Goal: Task Accomplishment & Management: Use online tool/utility

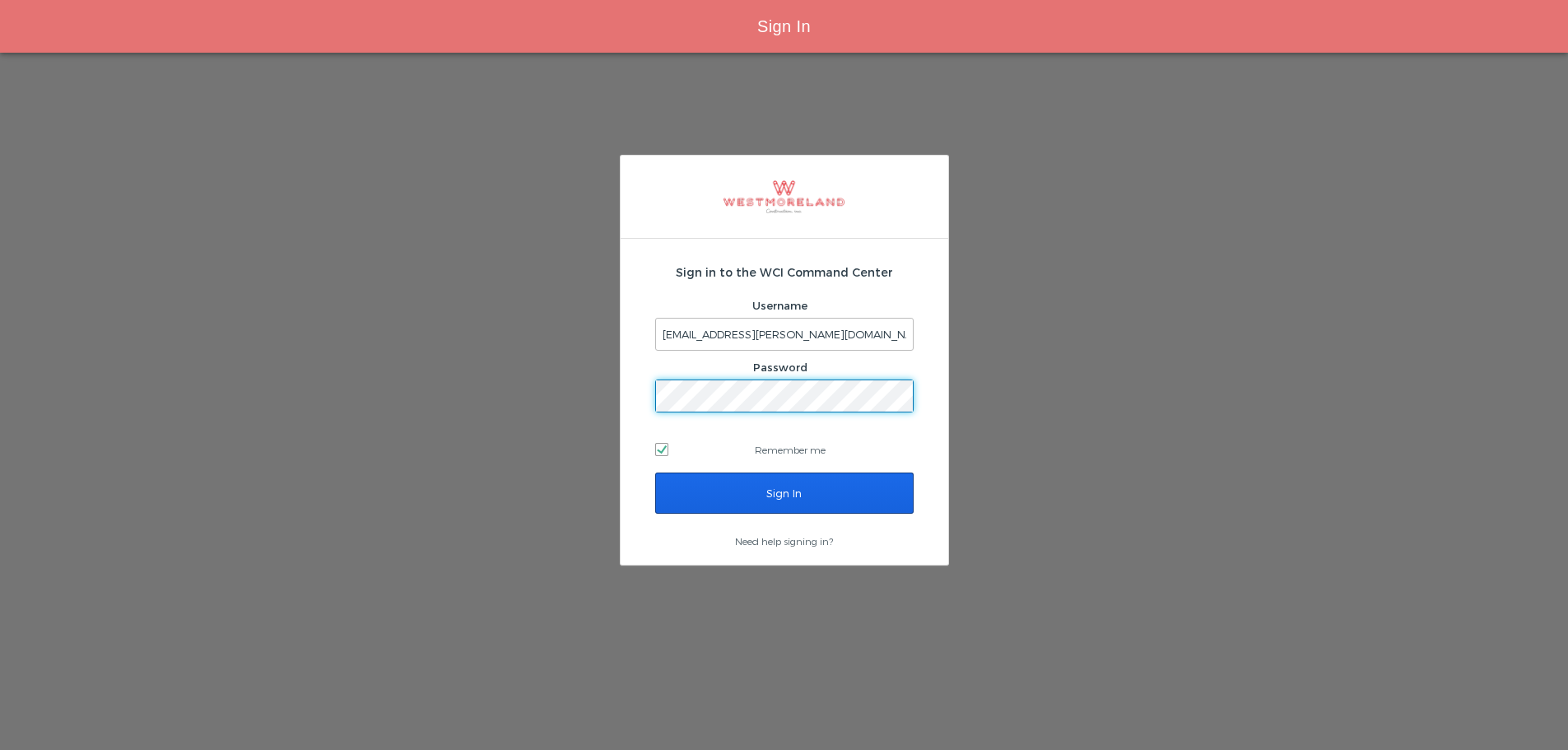
click at [745, 487] on input "Sign In" at bounding box center [784, 492] width 259 height 41
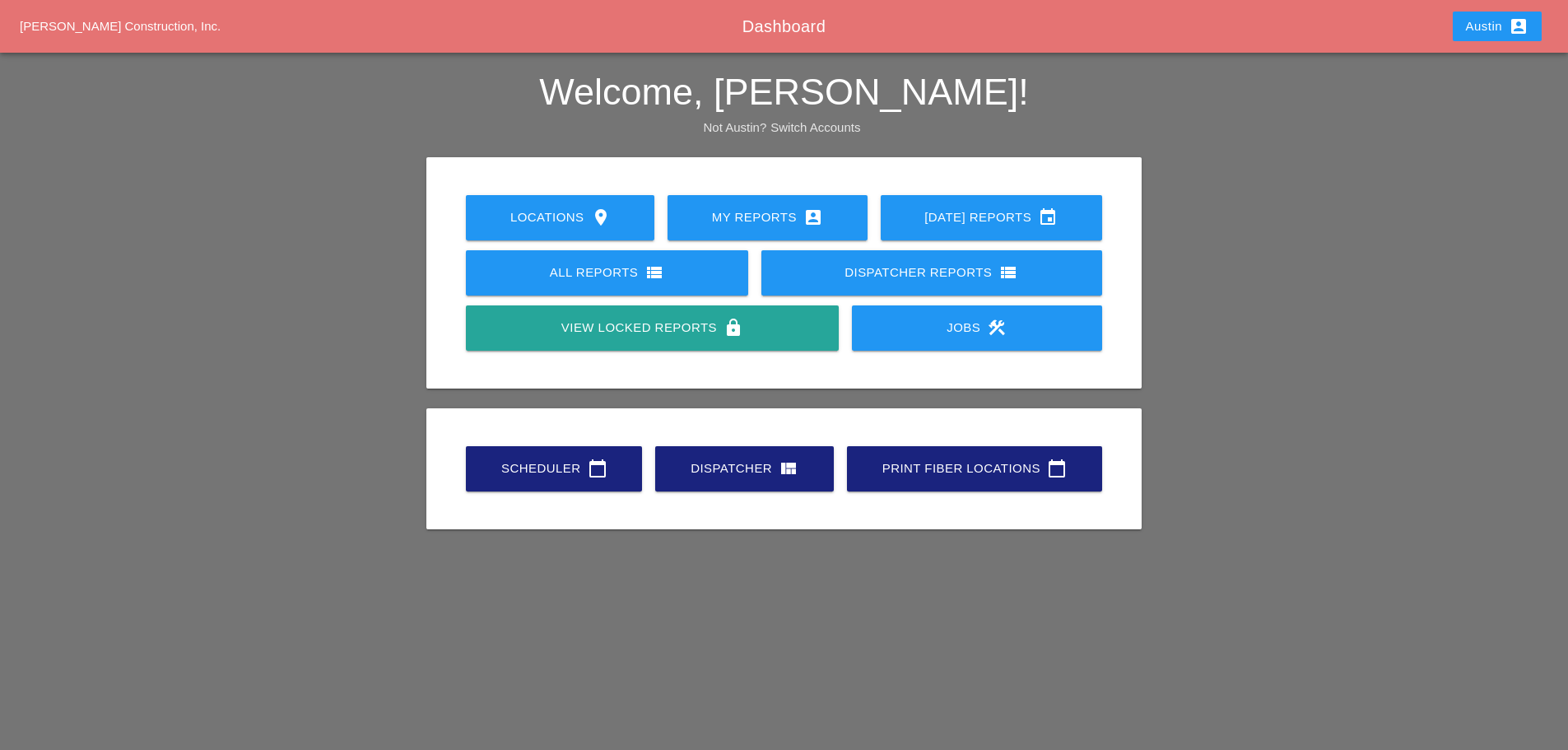
click at [561, 463] on div "Scheduler calendar_today" at bounding box center [554, 468] width 124 height 20
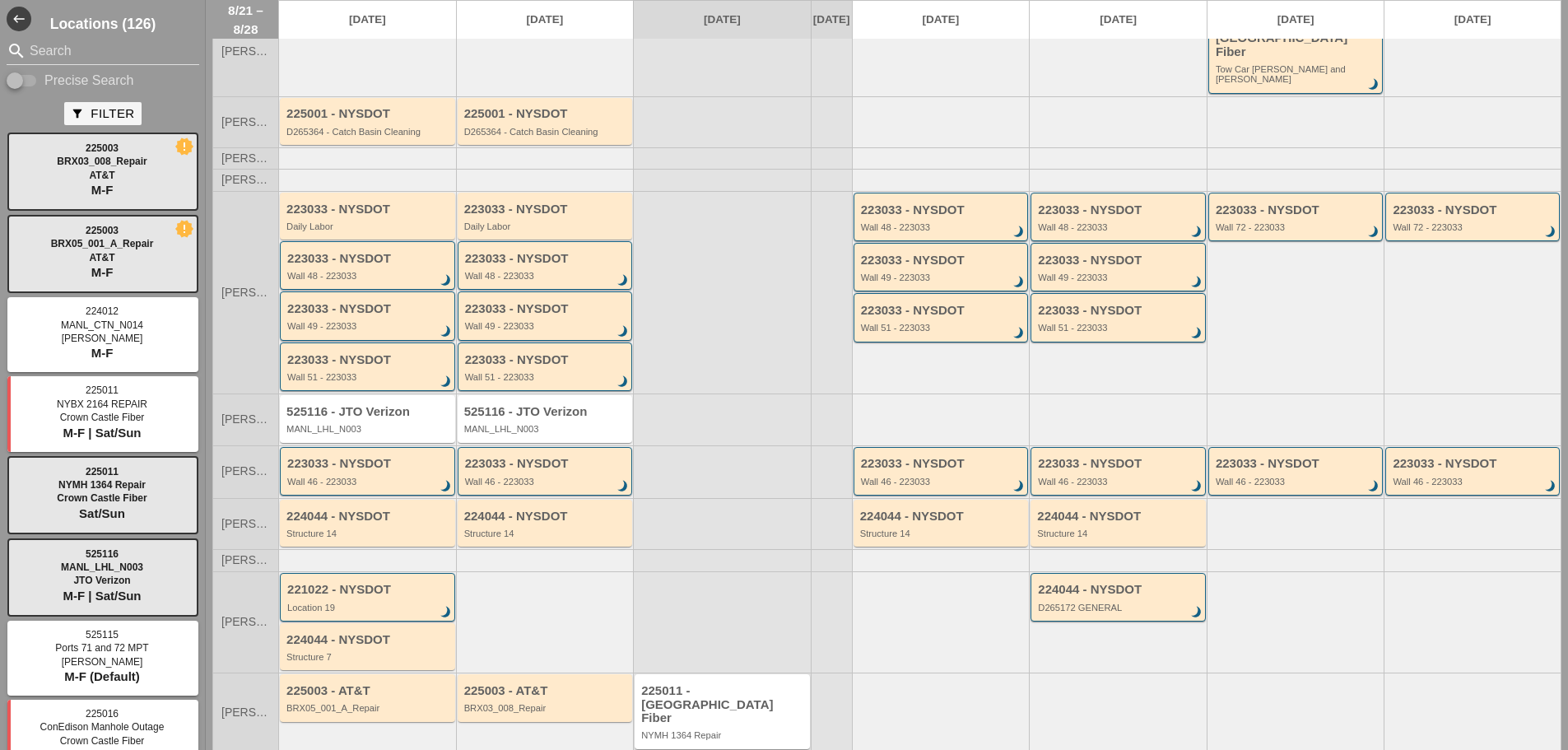
scroll to position [145, 0]
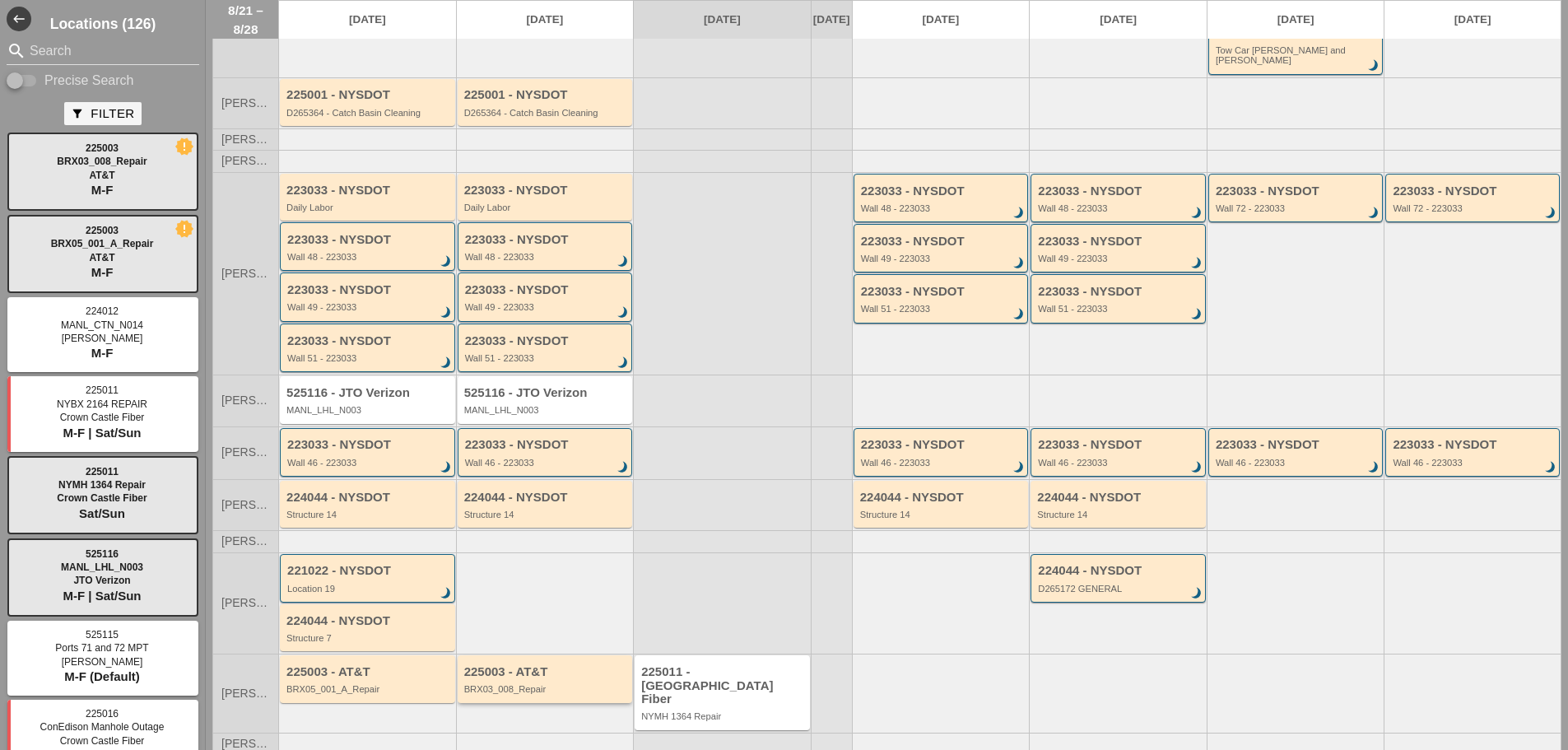
click at [584, 668] on div "225003 - AT&T BRX03_008_Repair" at bounding box center [546, 681] width 165 height 30
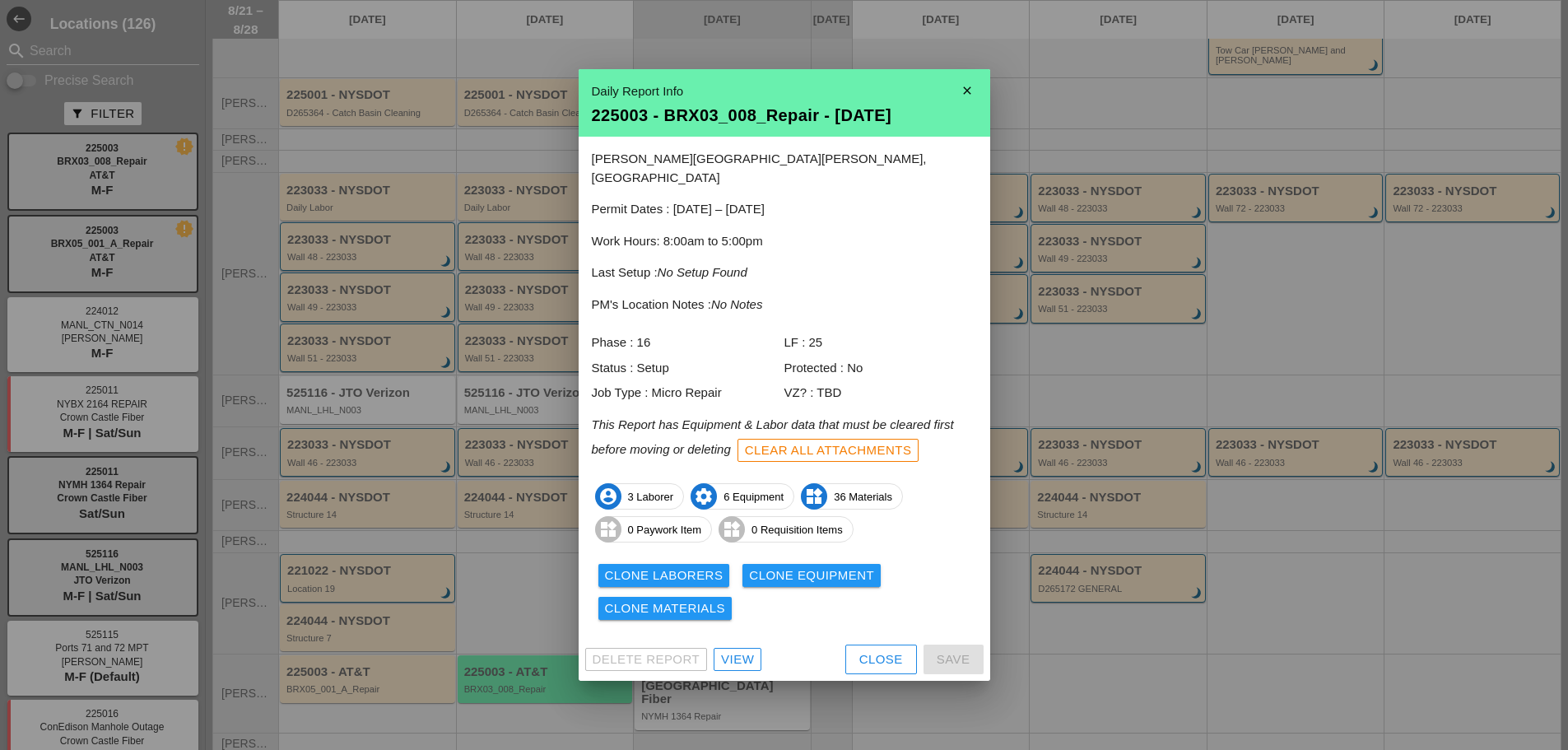
click at [746, 651] on div "View" at bounding box center [738, 660] width 33 height 19
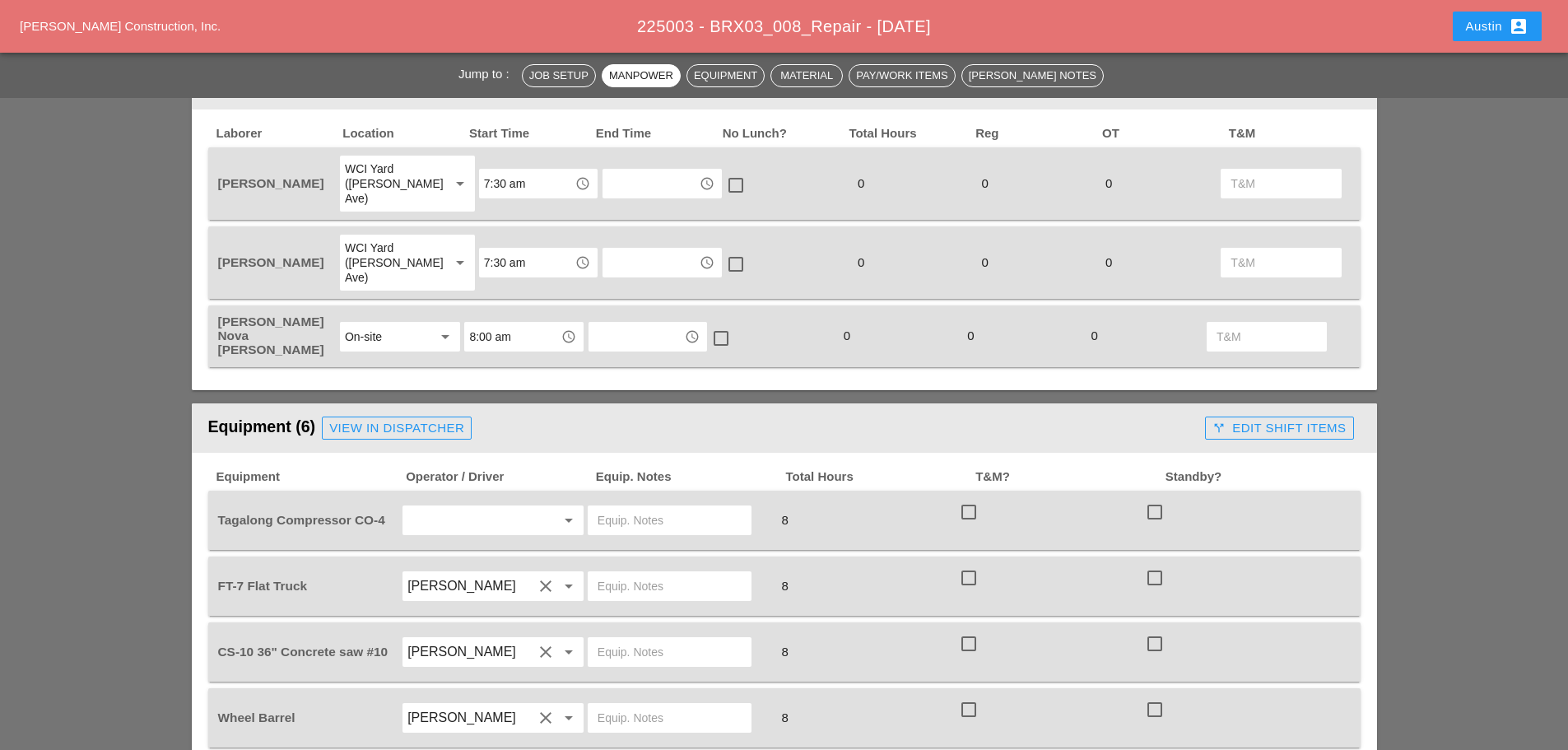
scroll to position [741, 0]
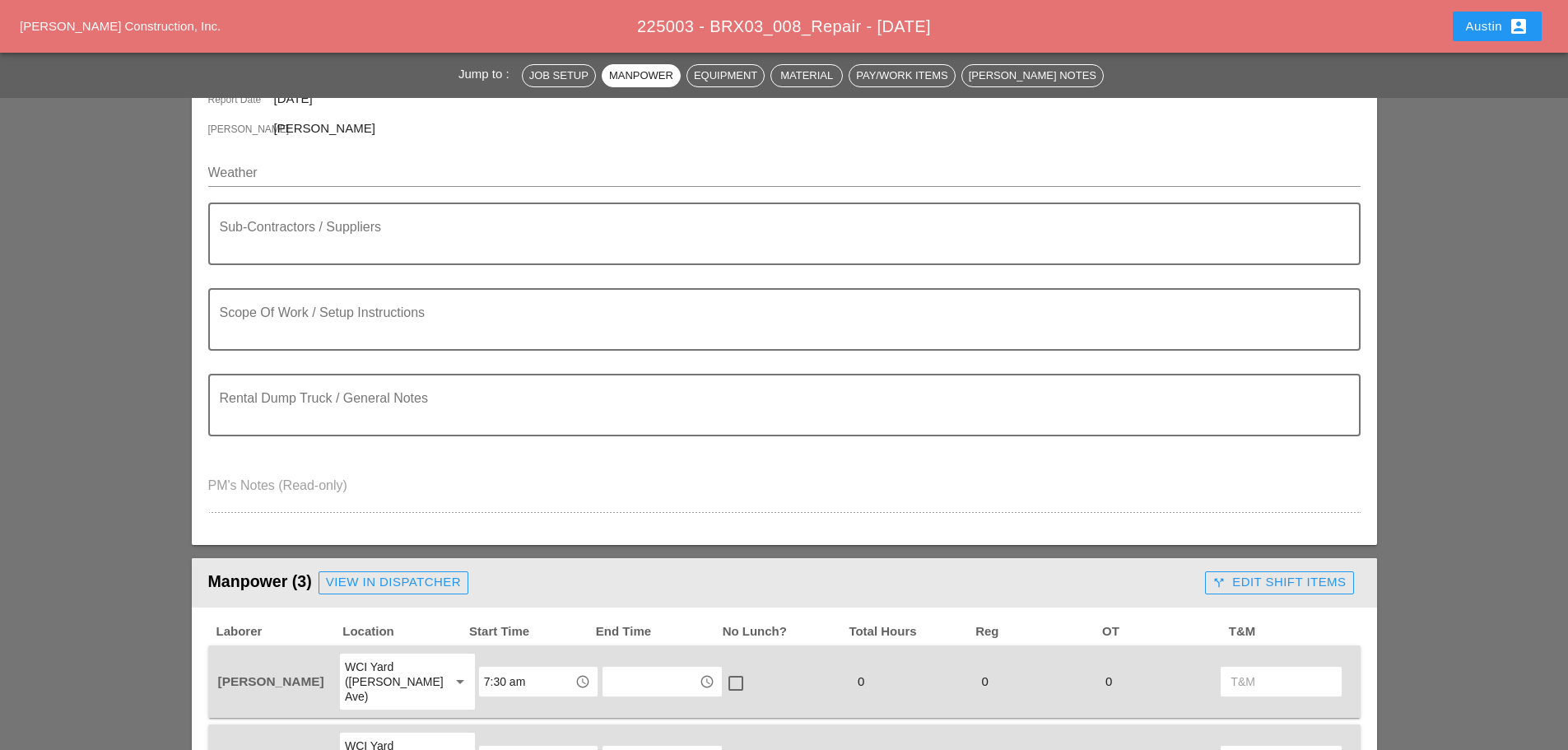
scroll to position [0, 0]
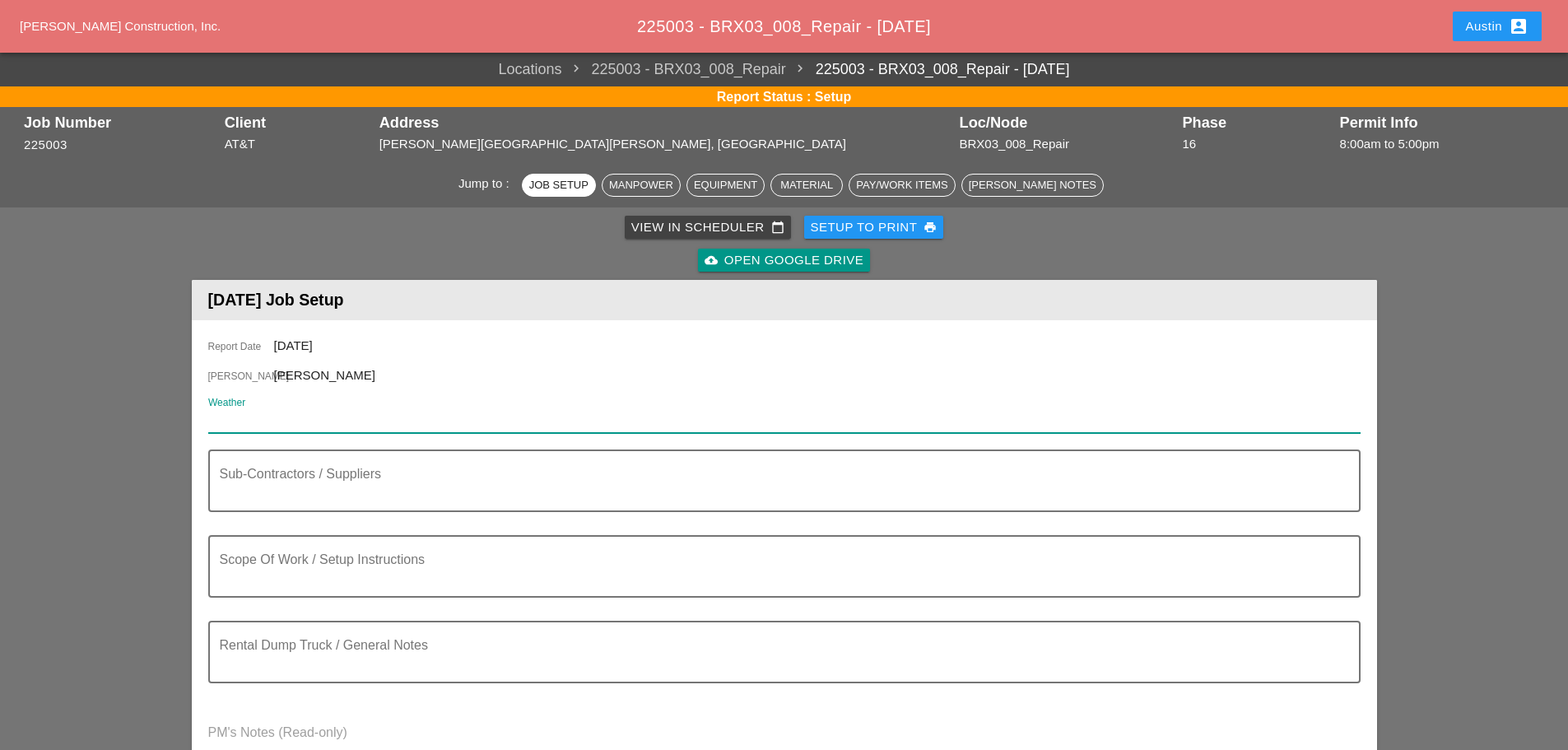
click at [278, 419] on input "Weather" at bounding box center [774, 420] width 1130 height 26
paste input "Fri 22 Day 83° N 10 mph A mainly sunny sky. High 83F. Winds N at 10 to 15 mph."
type input "Fri 22 Day 83° N 10 mph A mainly sunny sky. High 83F. Winds N at 10 to 15 mph."
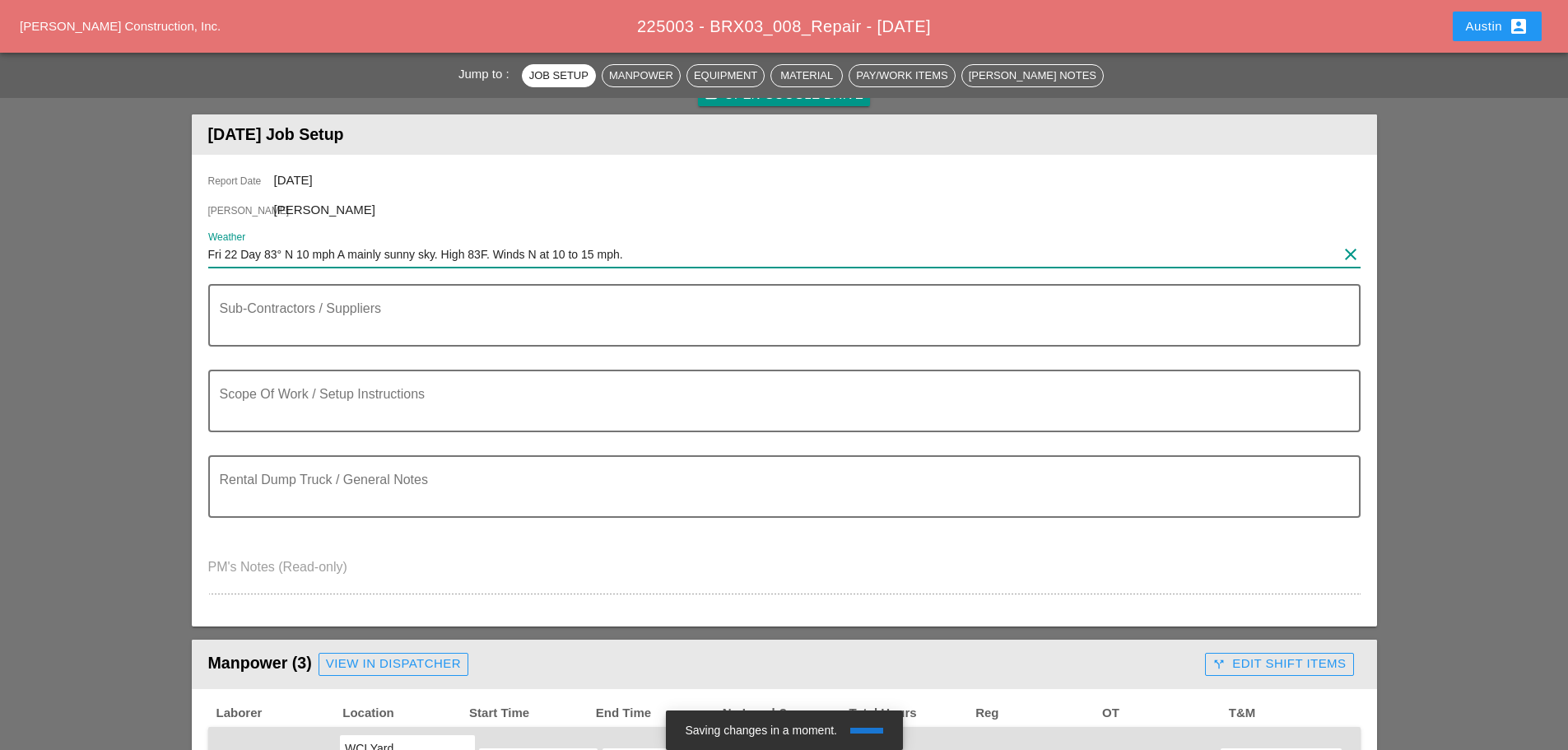
scroll to position [165, 0]
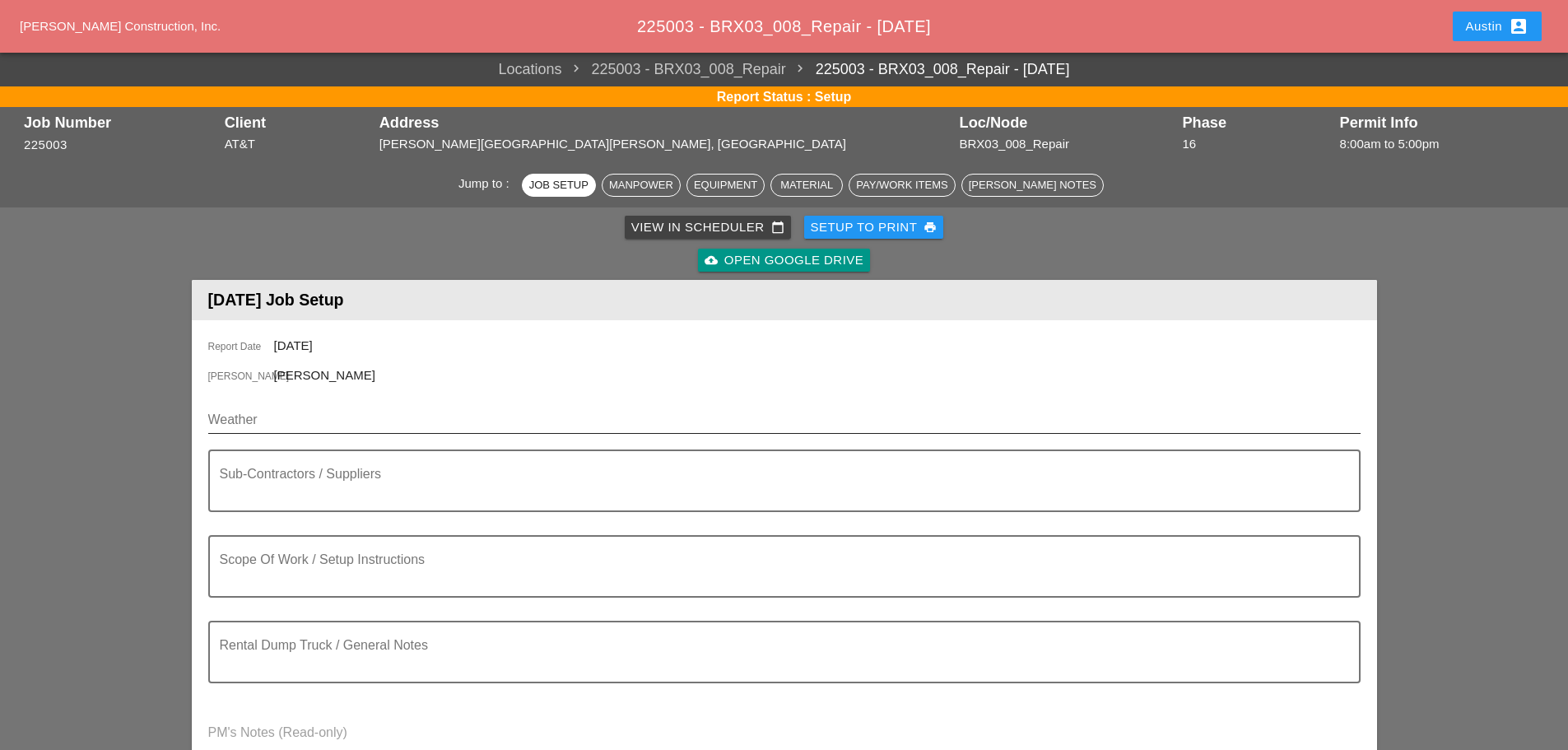
click at [264, 417] on input "Weather" at bounding box center [774, 420] width 1130 height 26
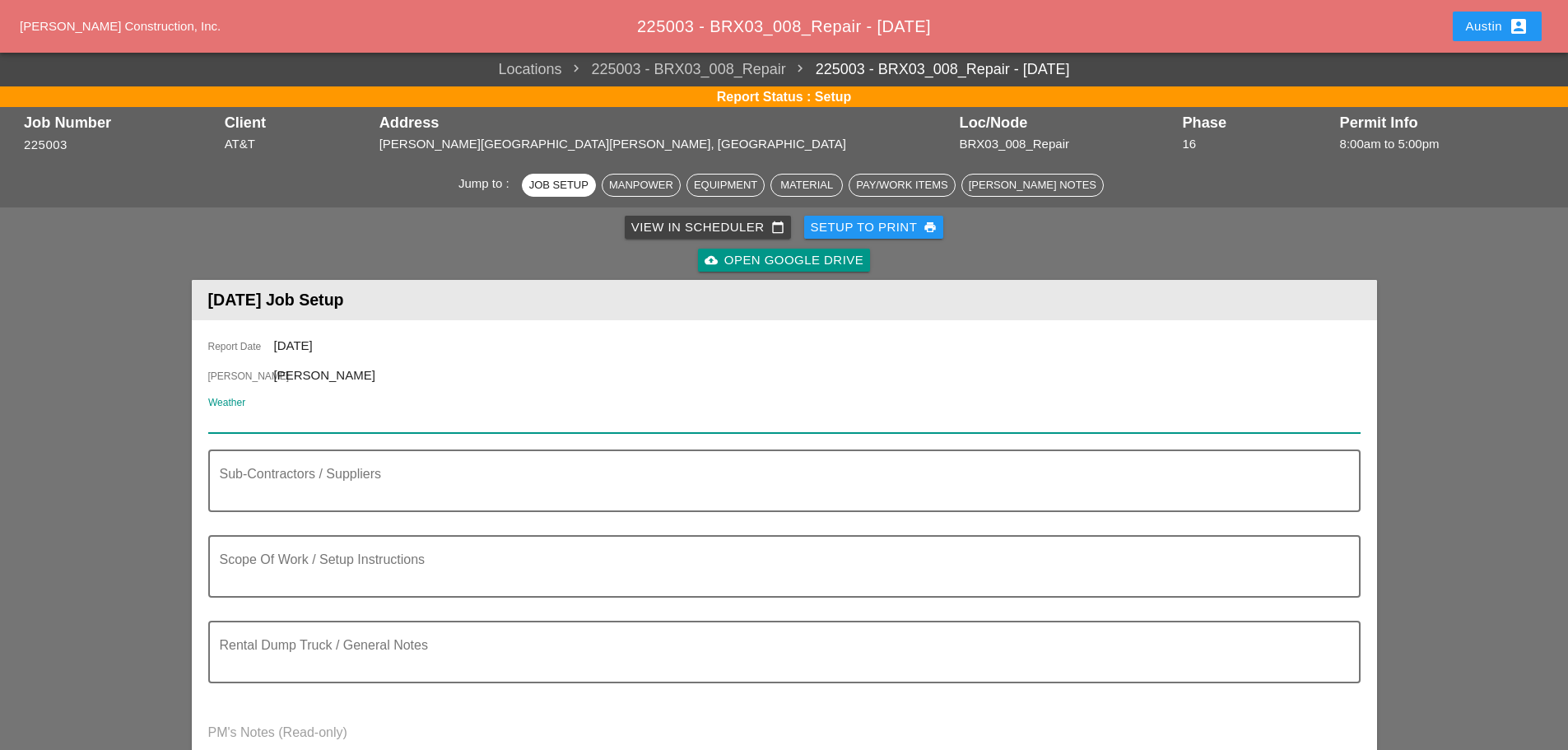
paste input "Fri 22 Day 83° N 10 mph A mainly sunny sky. High 83F. Winds N at 10 to 15 mph."
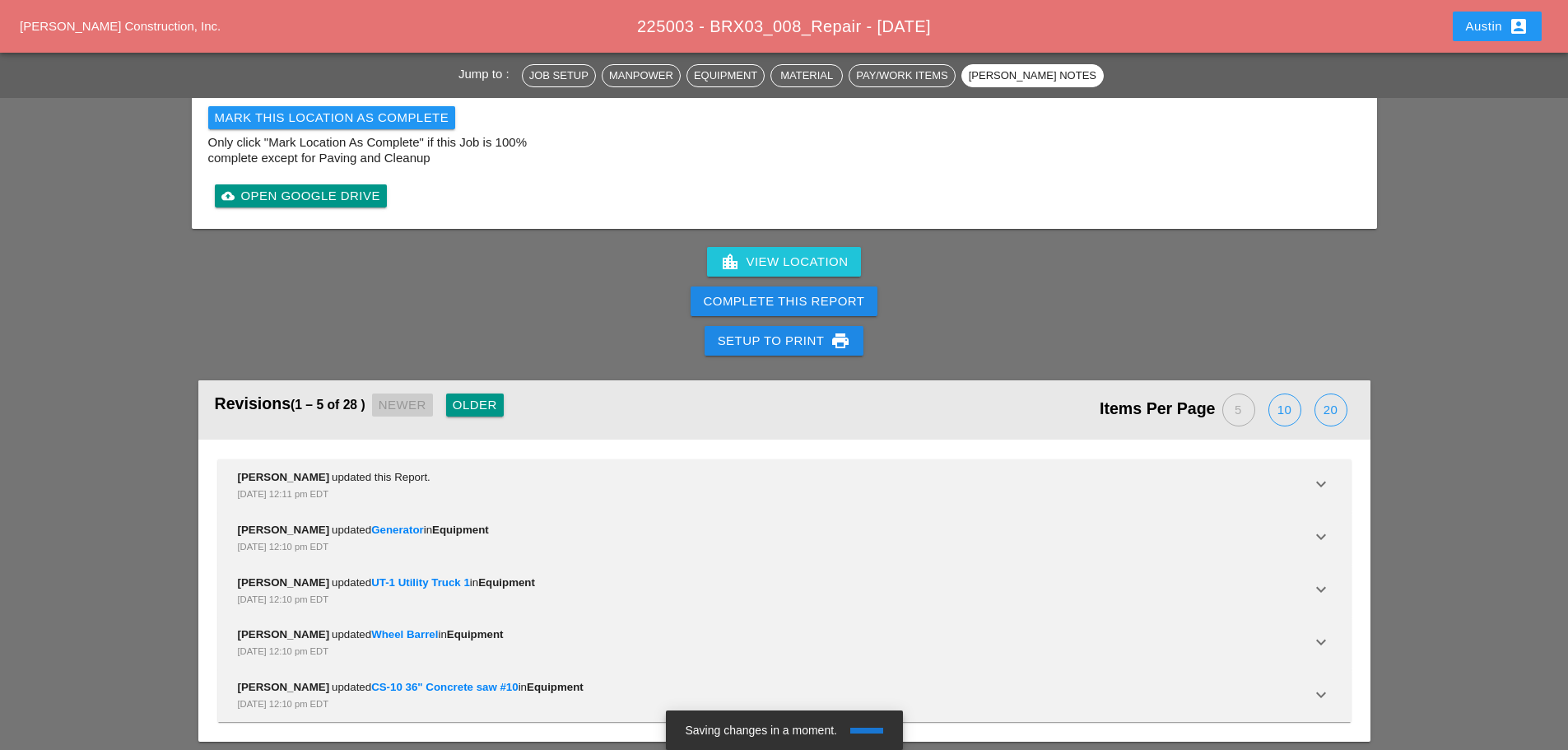
scroll to position [4173, 0]
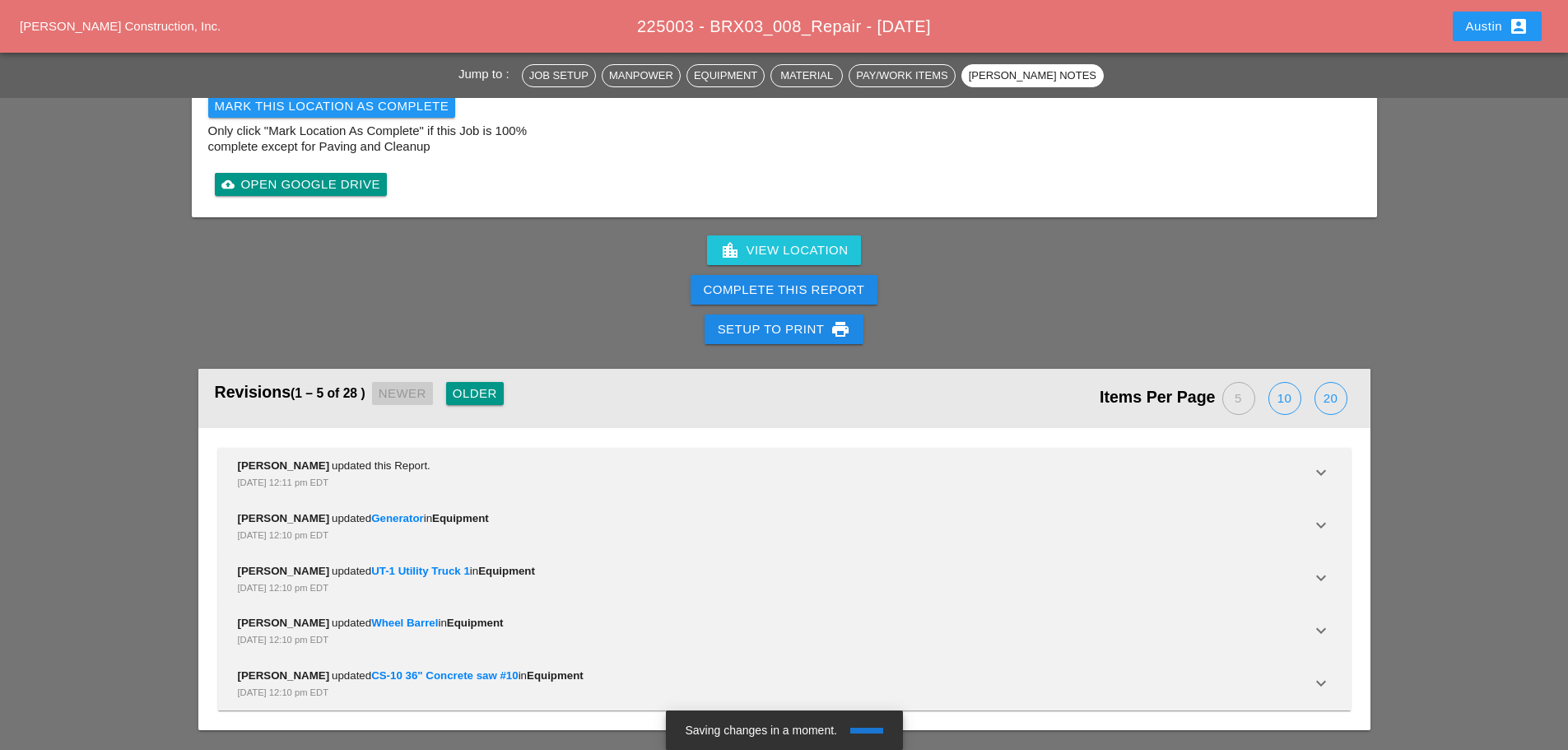
type input "Fri 22 Day 83° N 10 mph A mainly sunny sky. High 83F. Winds N at 10 to 15 mph."
click at [1448, 31] on div "Austin account_box" at bounding box center [1497, 27] width 102 height 40
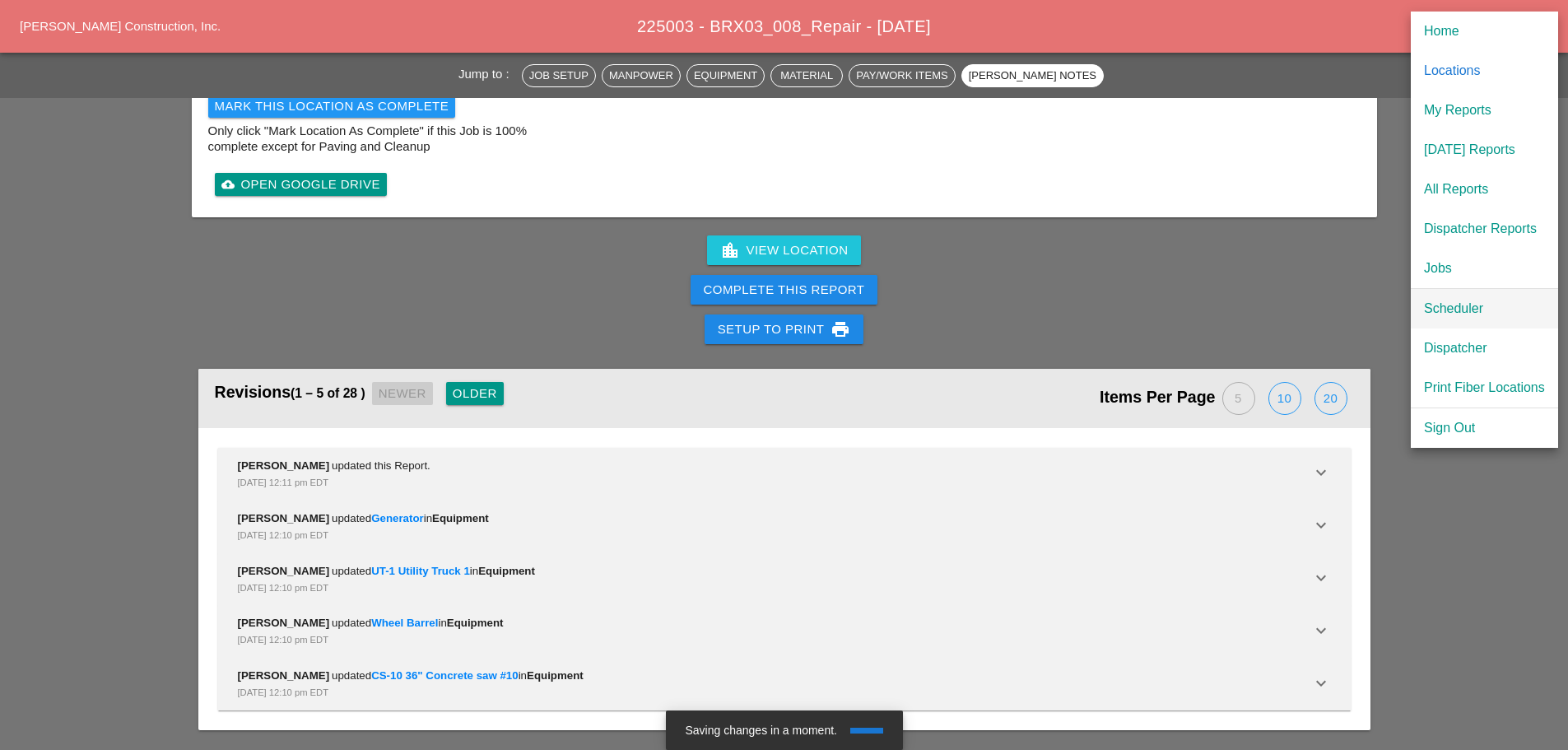
click at [1493, 304] on div "Scheduler" at bounding box center [1484, 309] width 121 height 20
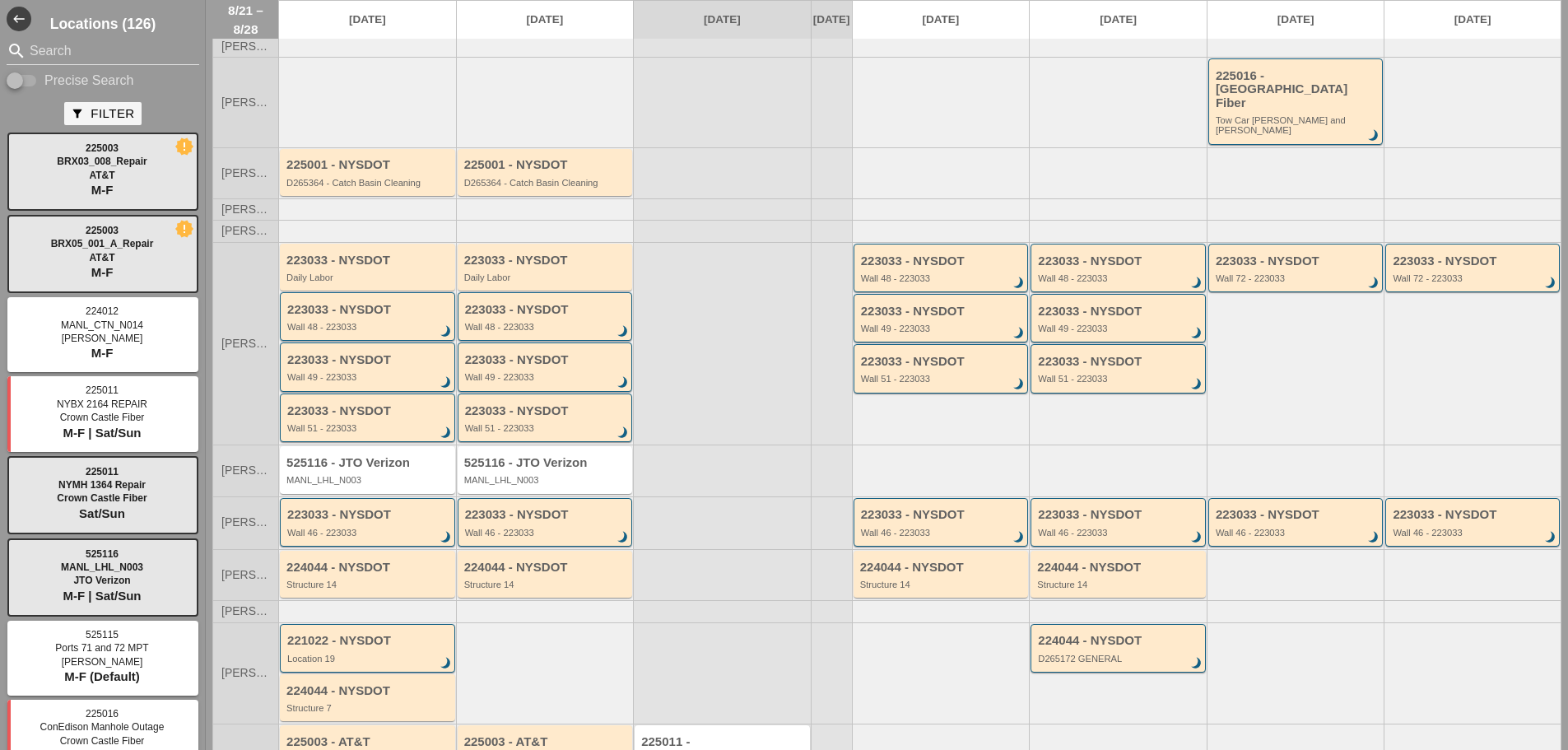
scroll to position [145, 0]
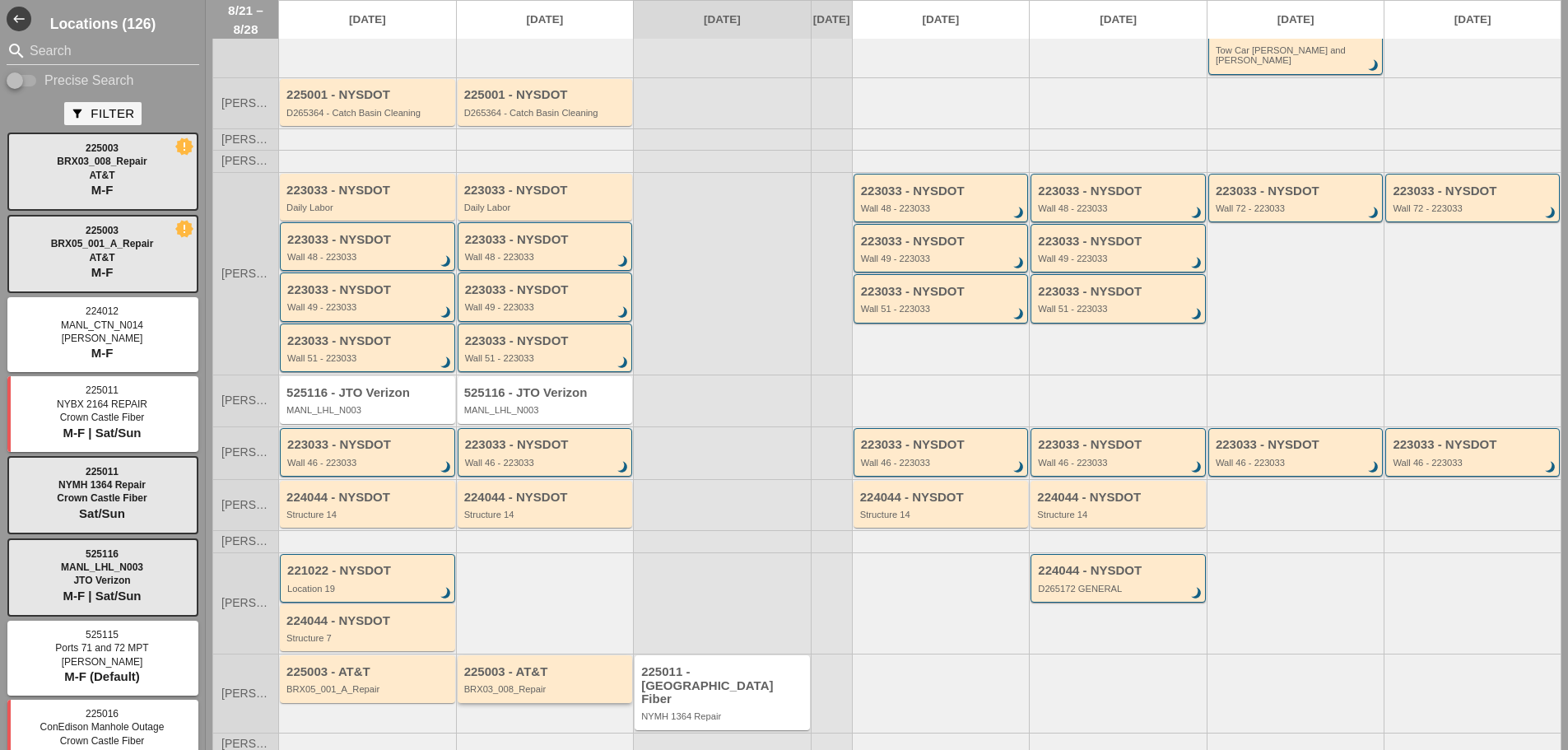
click at [505, 684] on div "BRX03_008_Repair" at bounding box center [546, 689] width 165 height 10
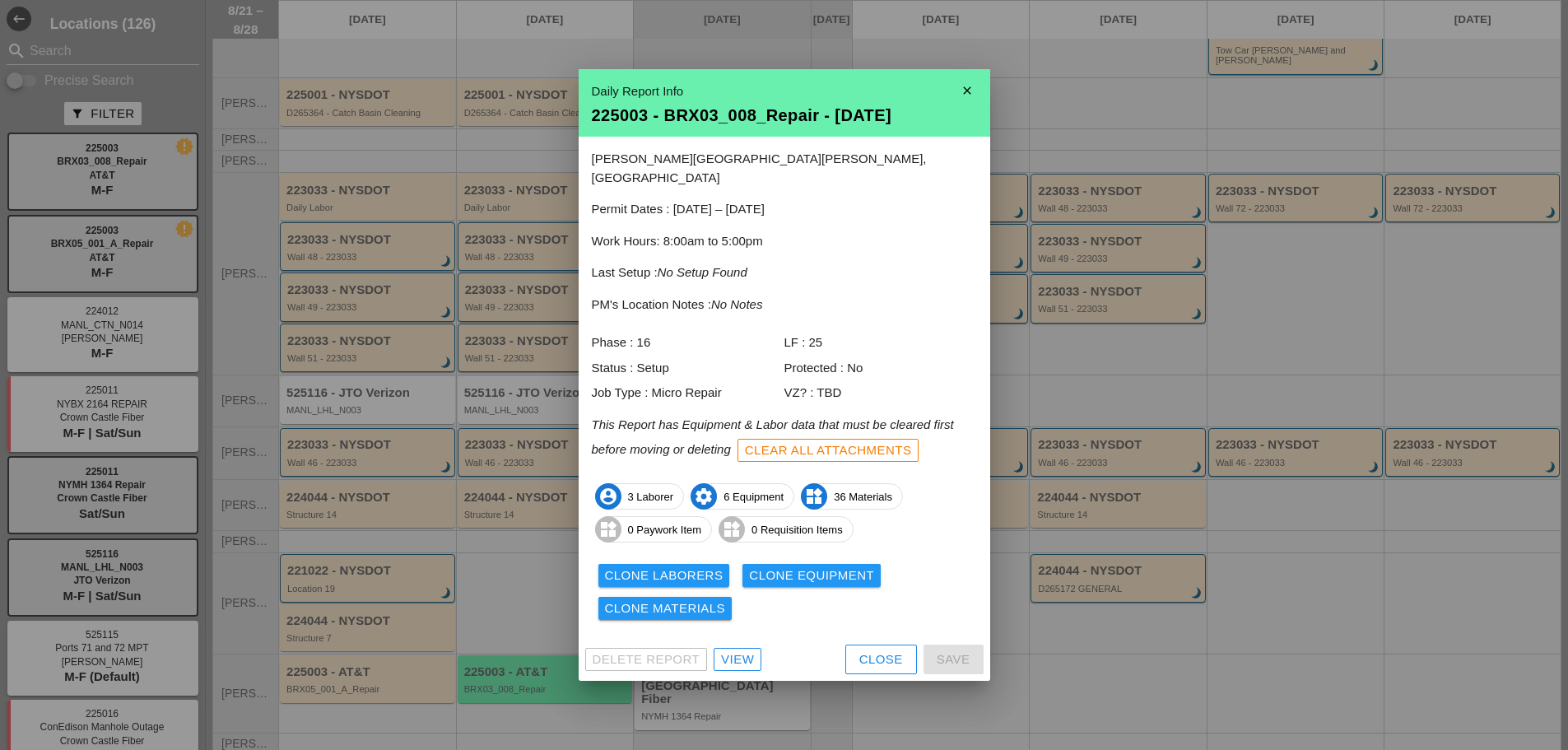
click at [729, 651] on div "View" at bounding box center [738, 660] width 33 height 19
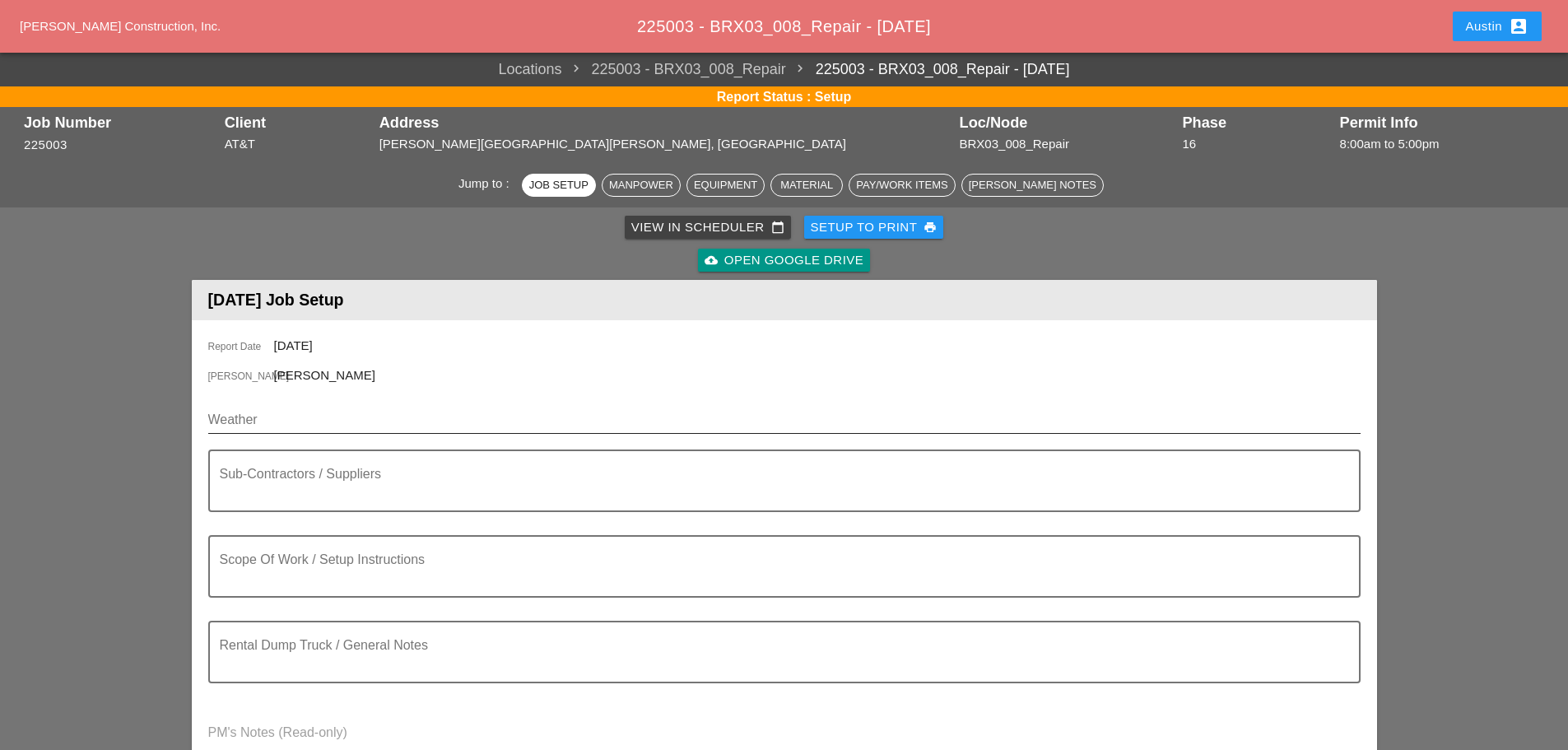
click at [284, 418] on input "Weather" at bounding box center [774, 420] width 1130 height 26
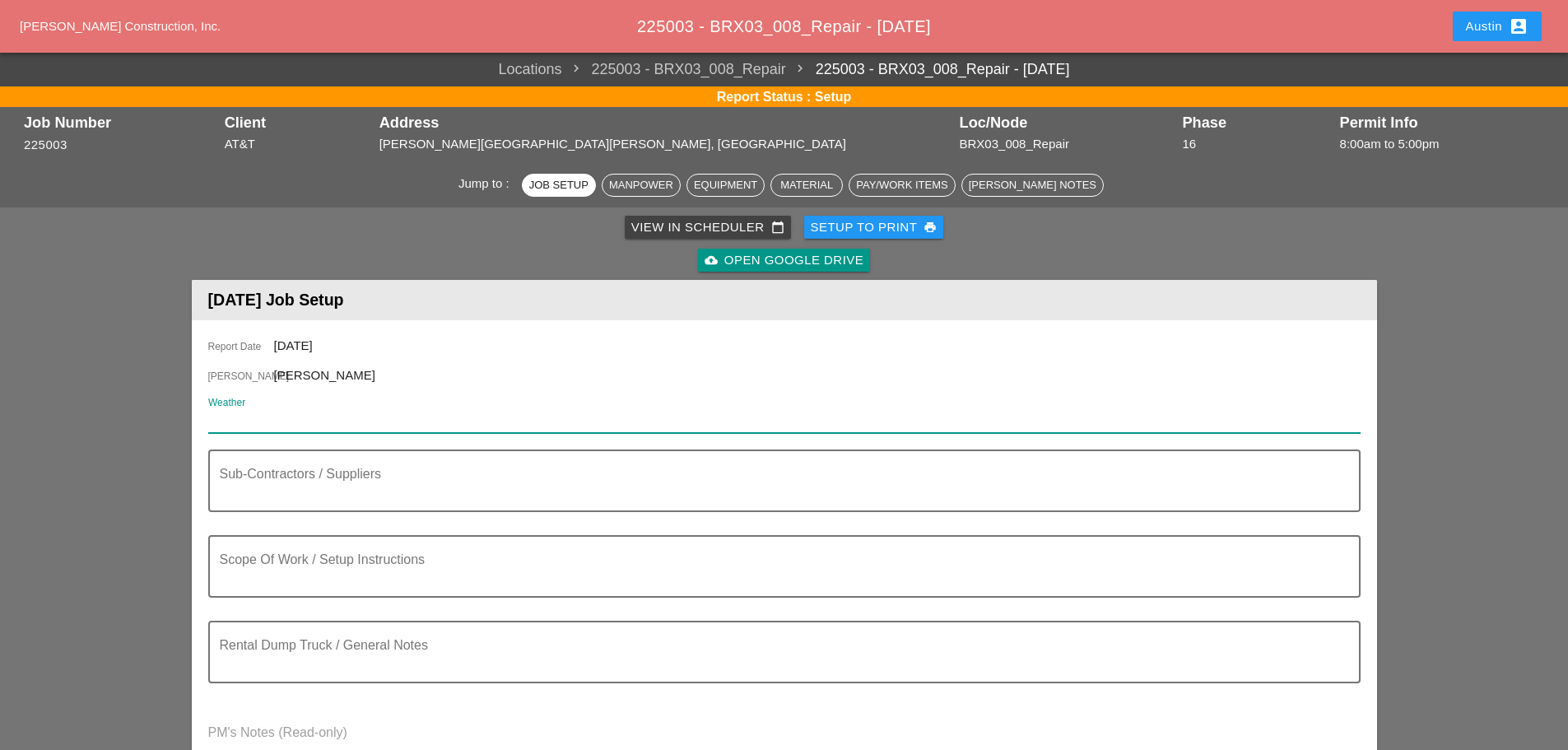
paste input "Fri 22 Day 83° N 10 mph A mainly sunny sky. High 83F. Winds N at 10 to 15 mph."
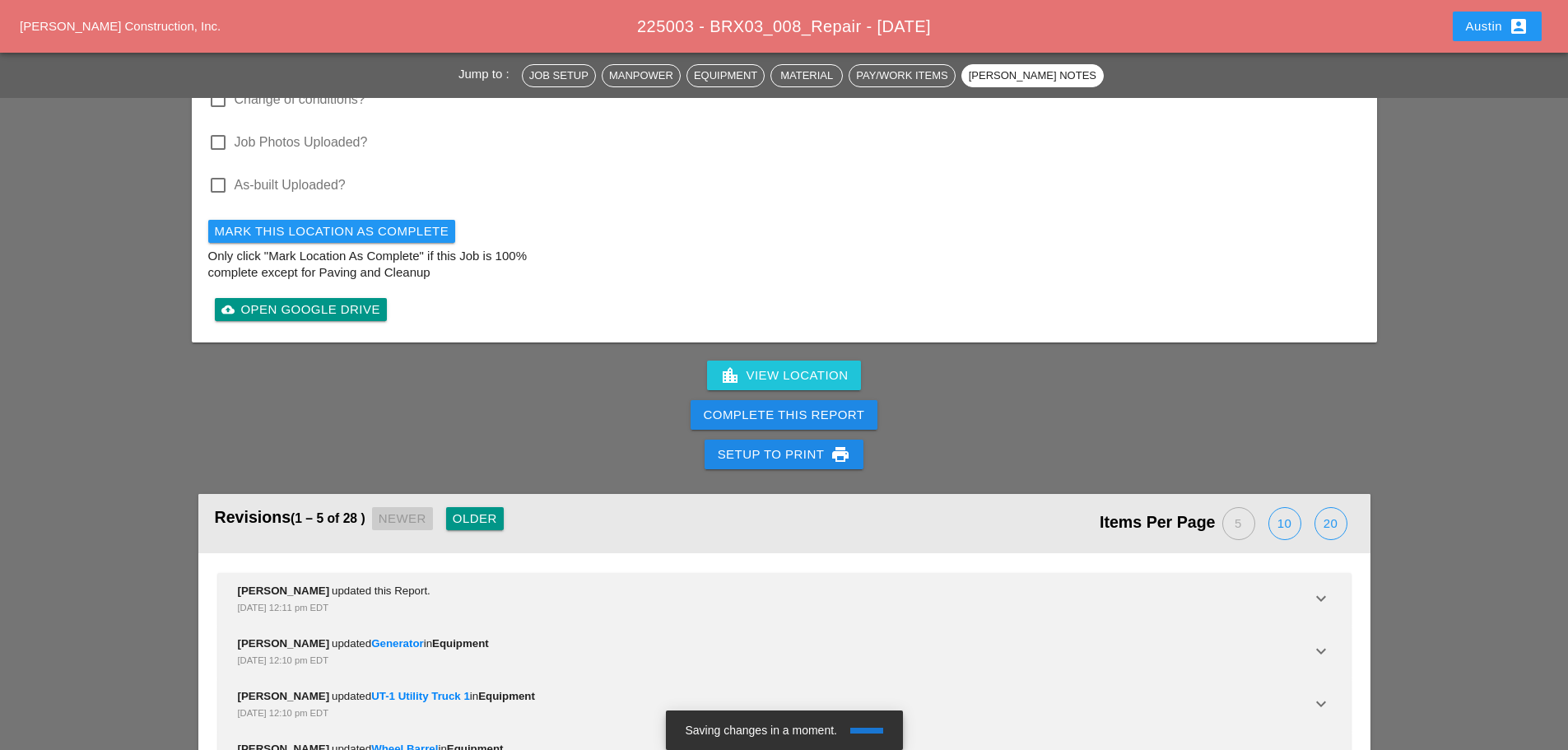
scroll to position [2402, 0]
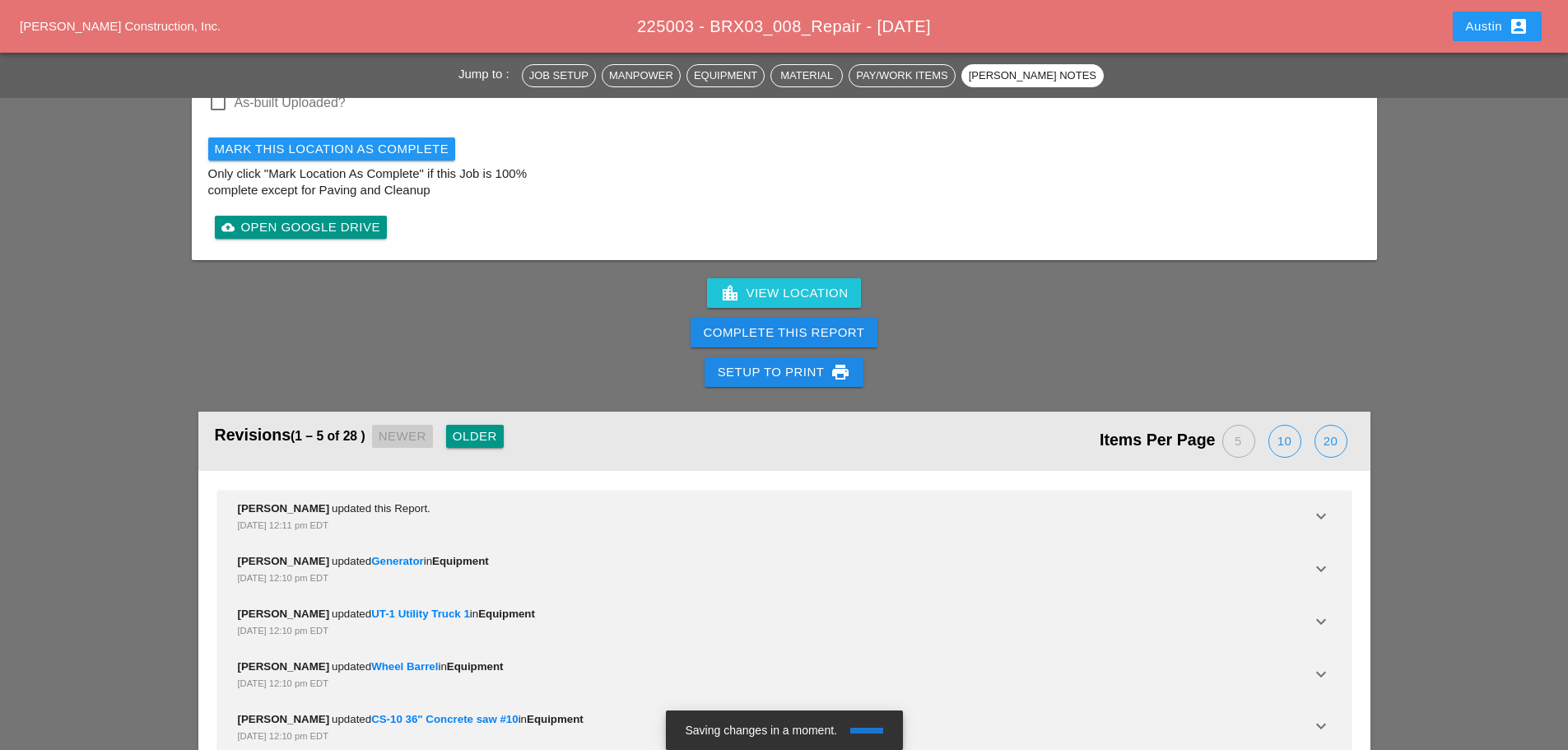
type input "Fri 22 Day 83° N 10 mph A mainly sunny sky. High 83F. Winds N at 10 to 15 mph."
click at [478, 427] on div "Older" at bounding box center [475, 436] width 45 height 19
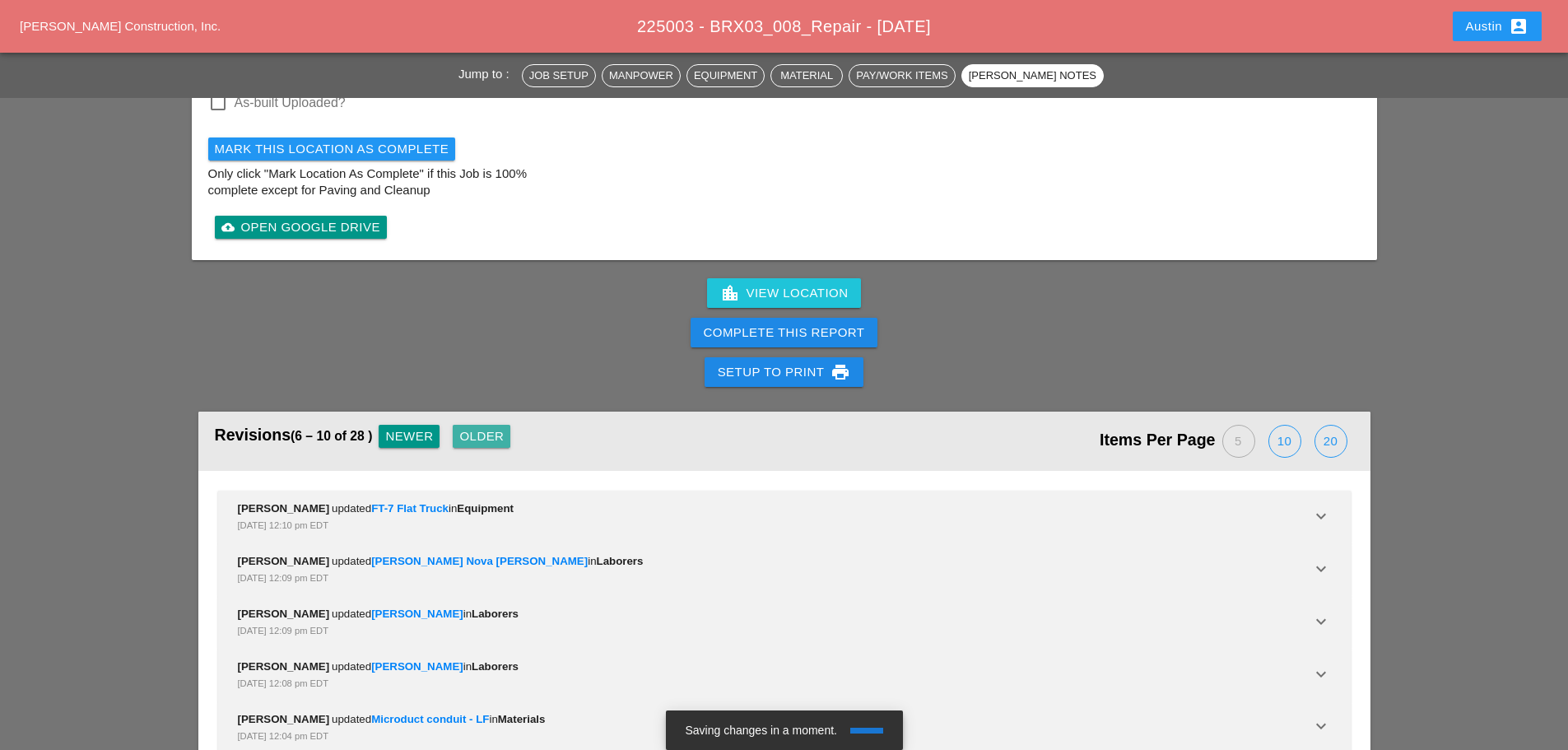
click at [478, 427] on div "Older" at bounding box center [481, 436] width 45 height 19
click at [478, 427] on div "Older" at bounding box center [489, 436] width 45 height 19
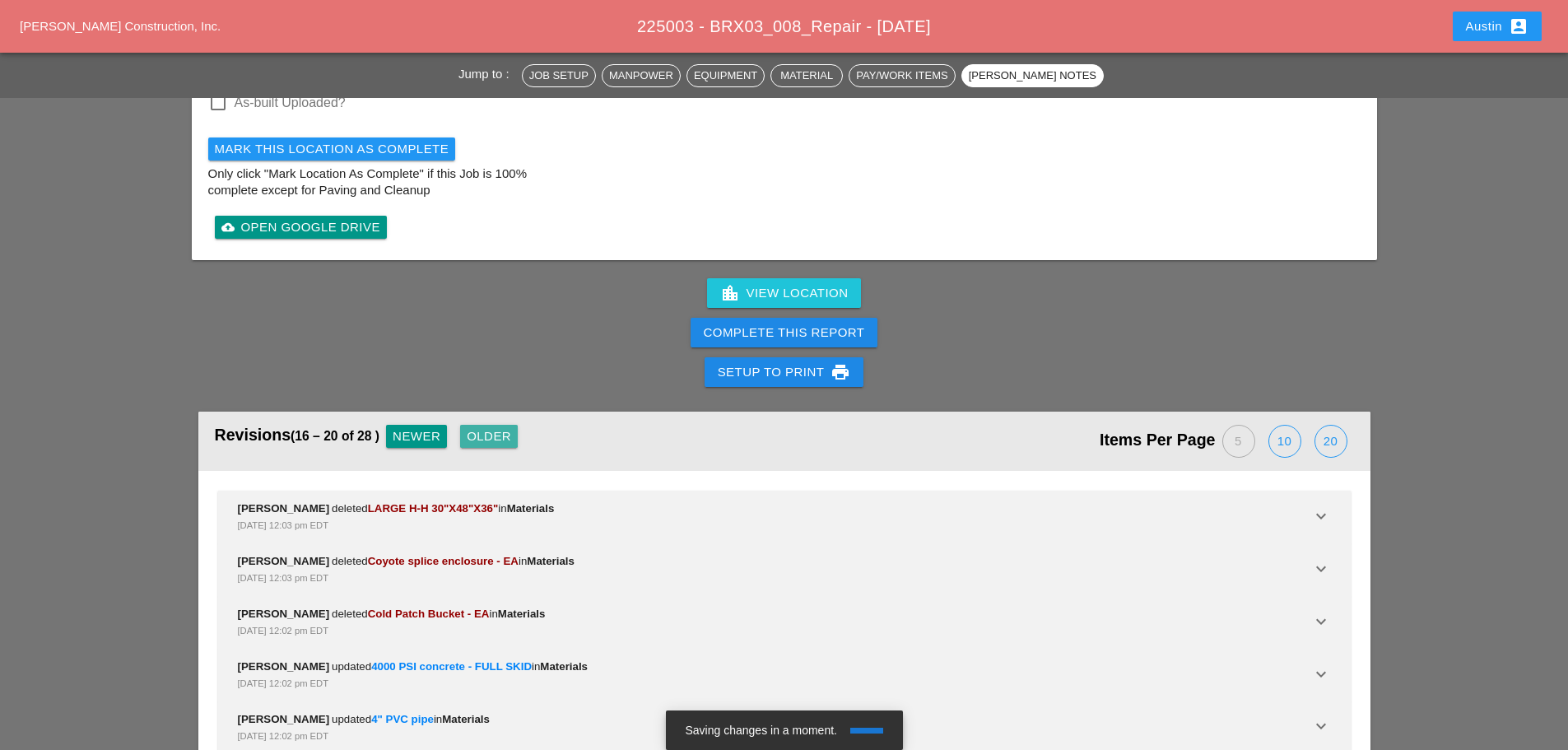
click at [478, 427] on div "Older" at bounding box center [489, 436] width 45 height 19
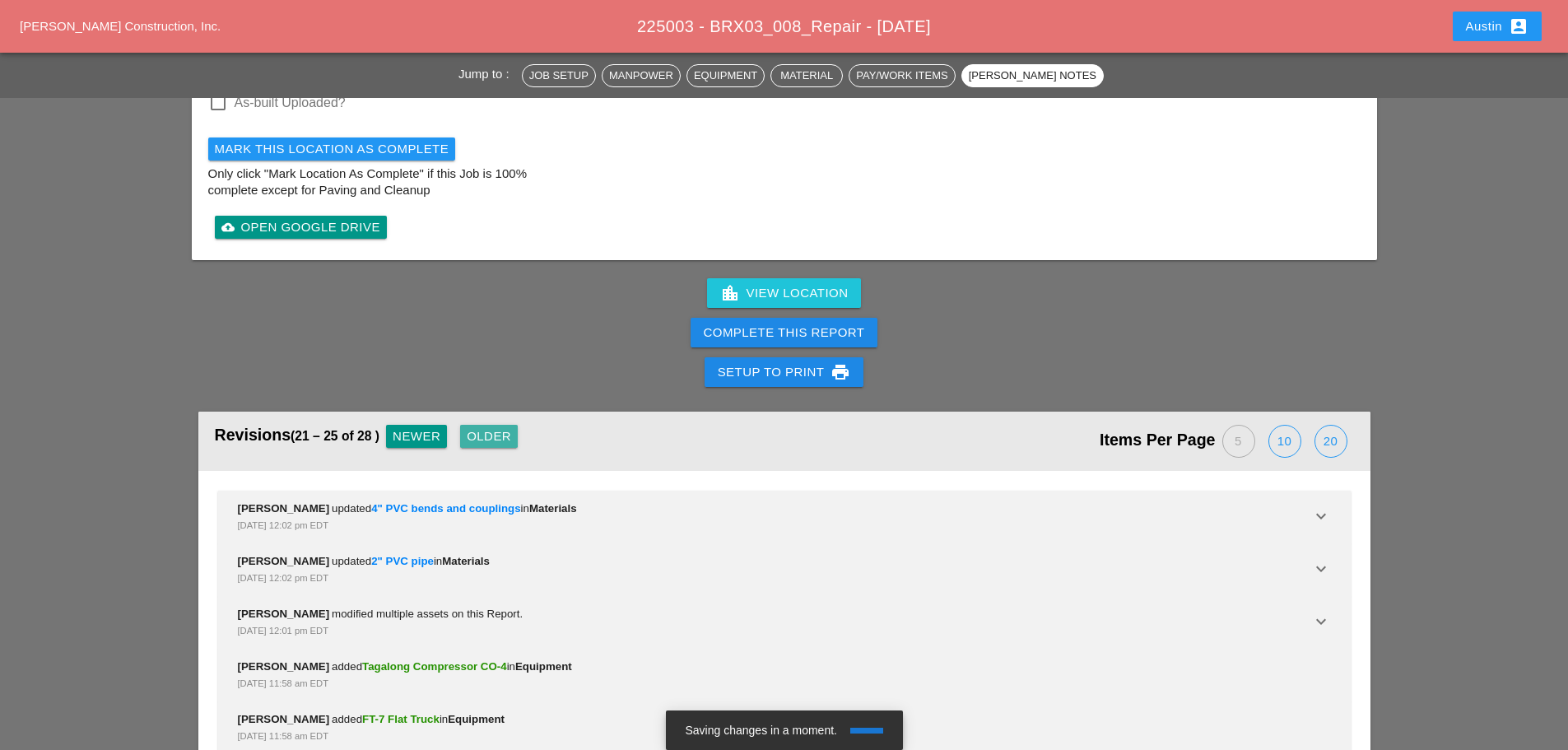
click at [478, 427] on div "Older" at bounding box center [489, 436] width 45 height 19
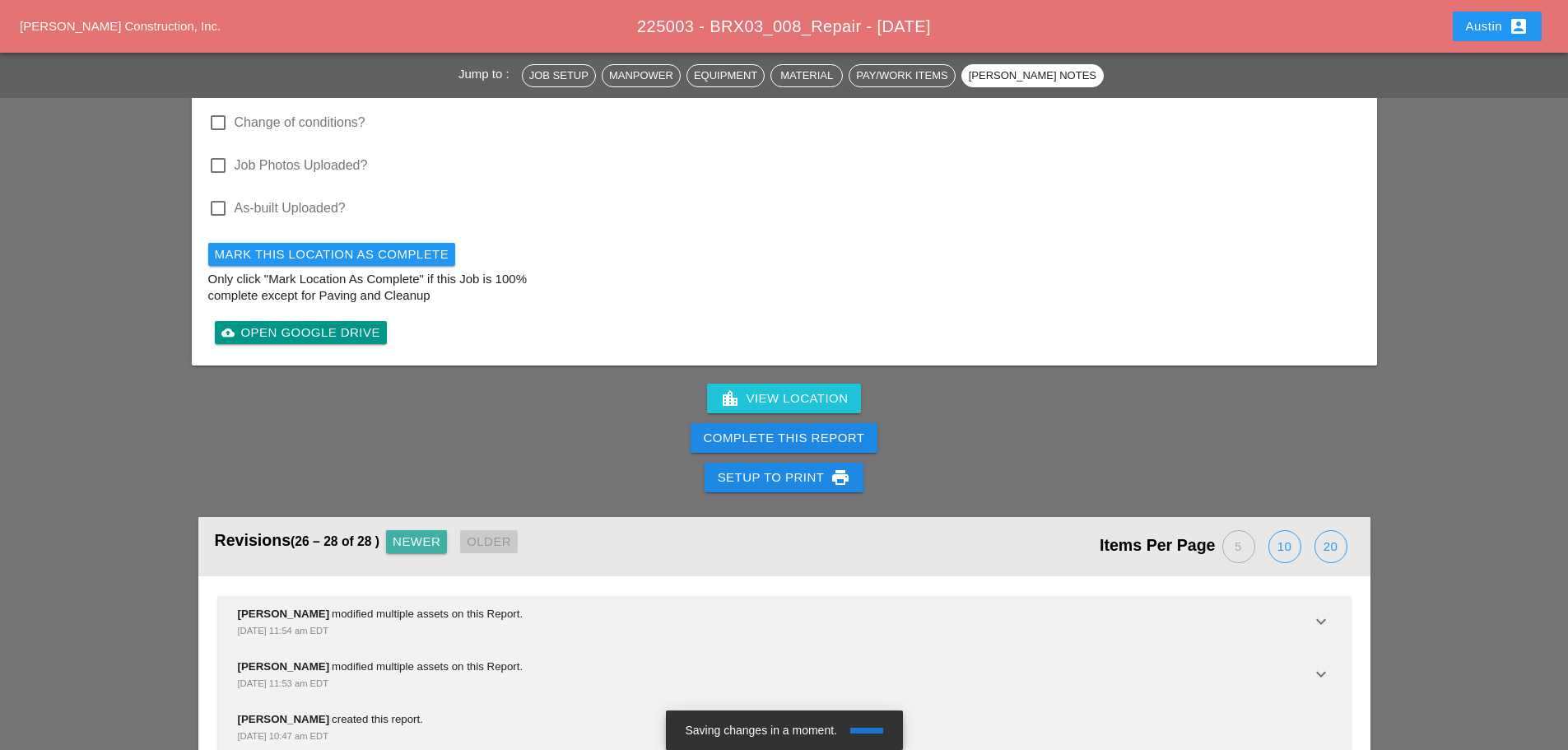
click at [440, 533] on div "Newer" at bounding box center [416, 542] width 48 height 19
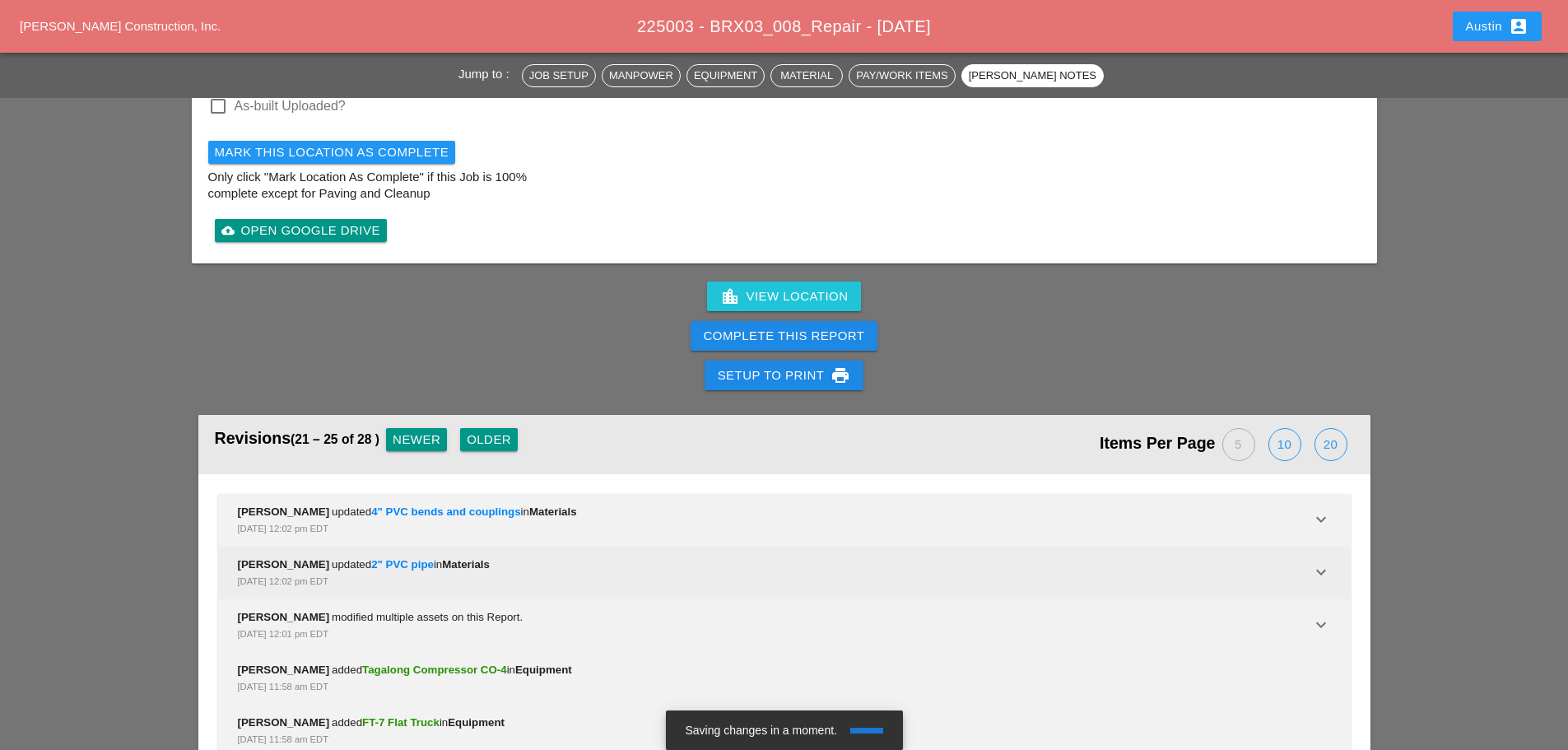
scroll to position [2402, 0]
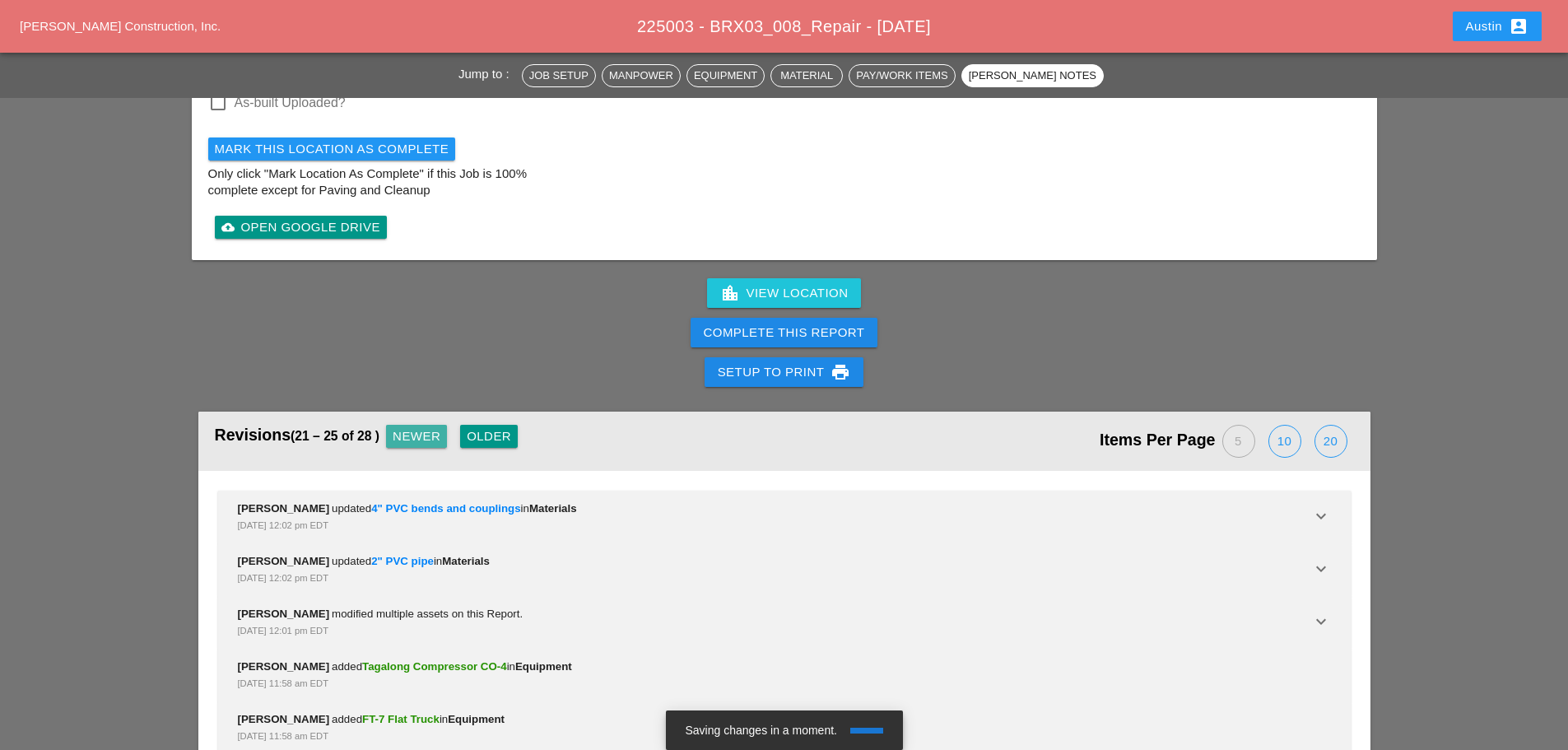
click at [432, 427] on div "Newer" at bounding box center [416, 436] width 48 height 19
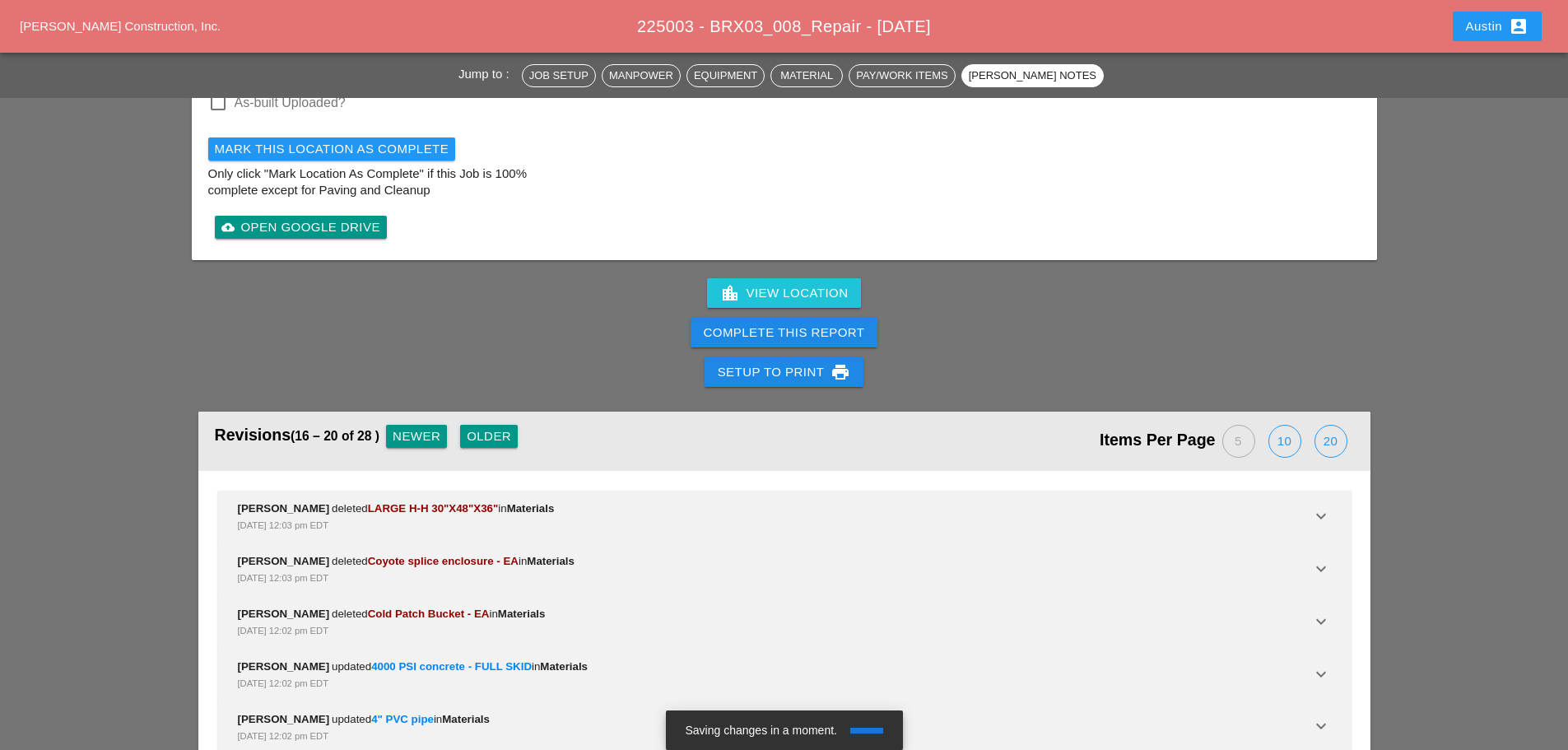
click at [432, 427] on div "Newer" at bounding box center [416, 436] width 48 height 19
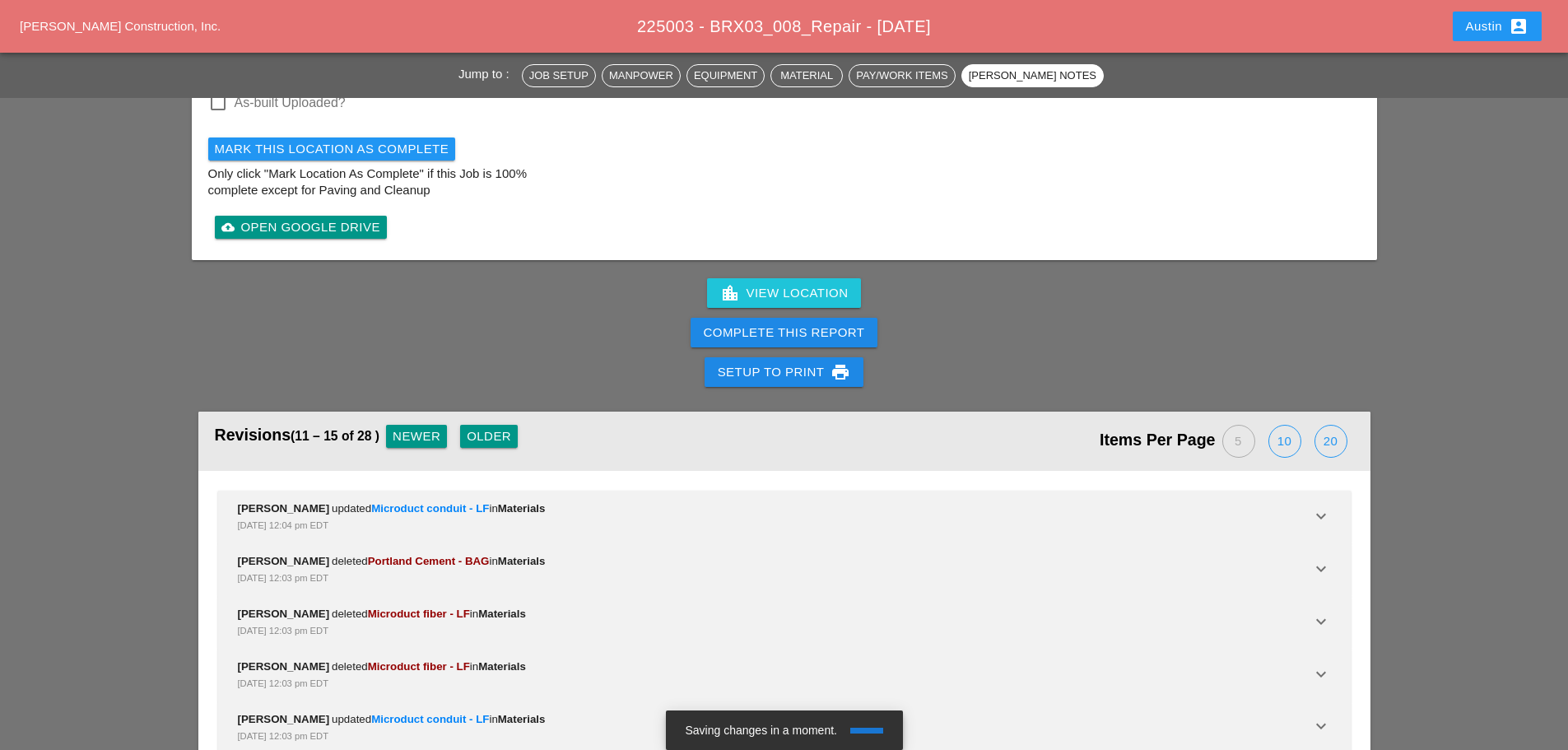
click at [432, 427] on div "Newer" at bounding box center [416, 436] width 48 height 19
click at [432, 427] on div "Newer" at bounding box center [409, 436] width 48 height 19
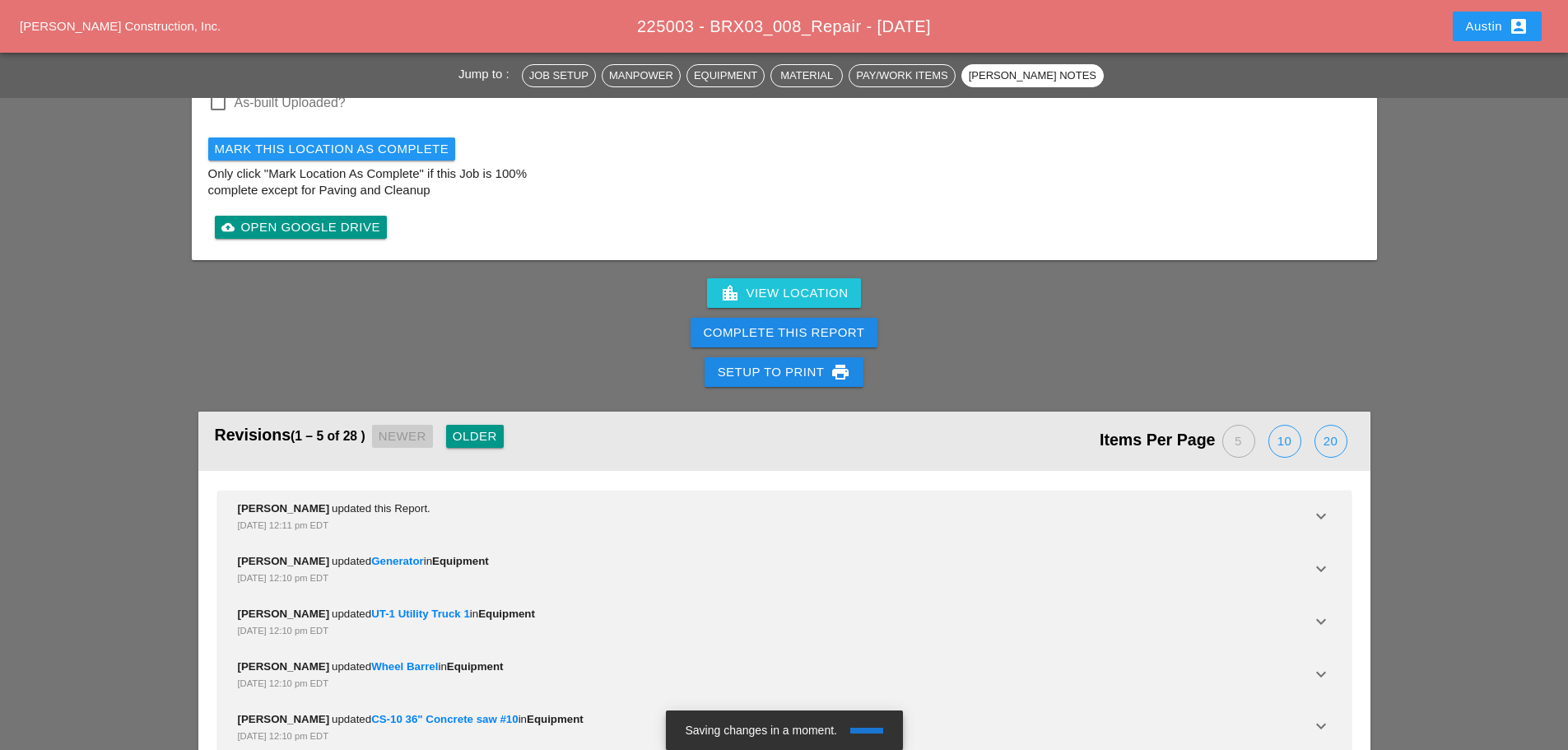
click at [432, 420] on div "Revisions (1 – 5 of 28 ) Newer Older" at bounding box center [499, 441] width 570 height 43
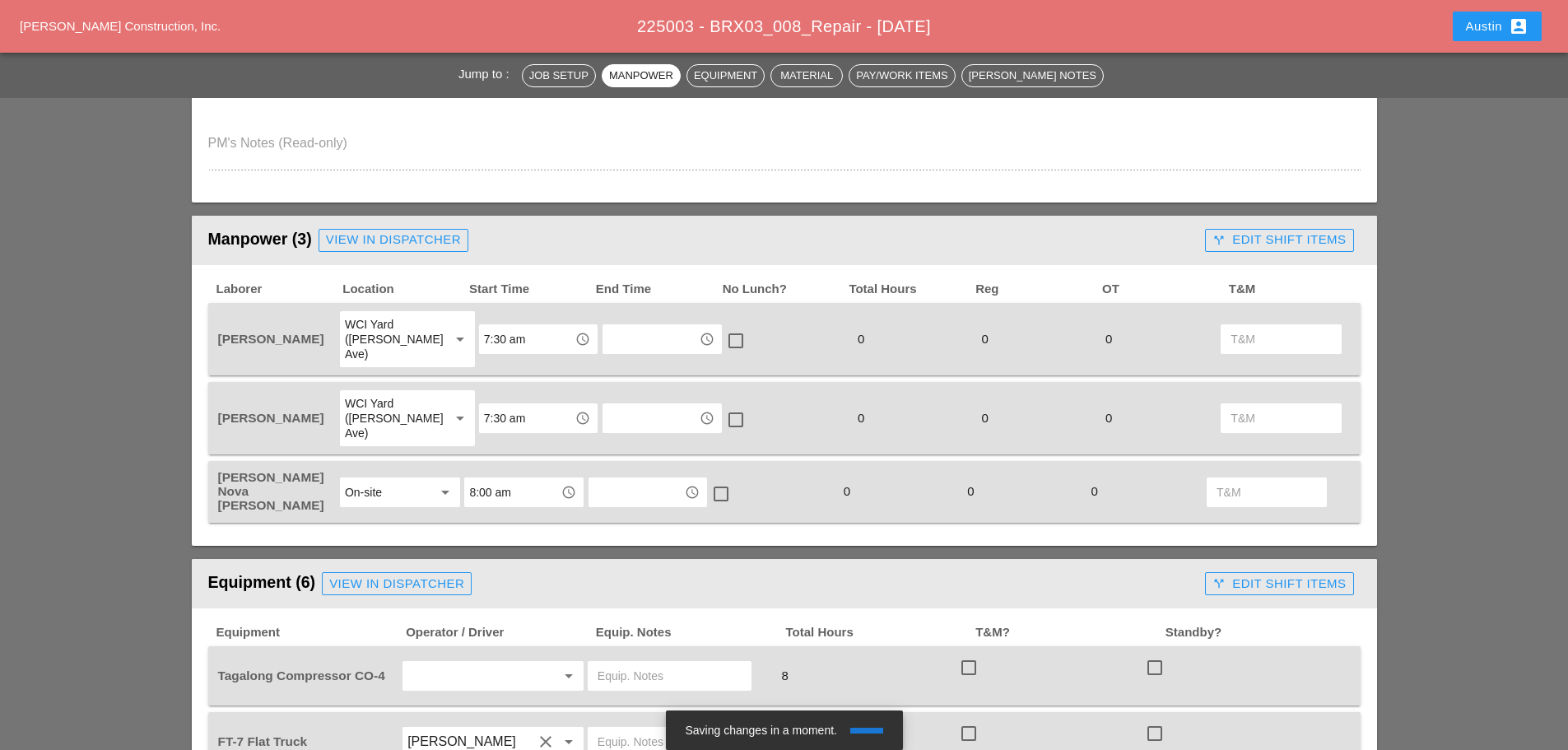
scroll to position [13, 0]
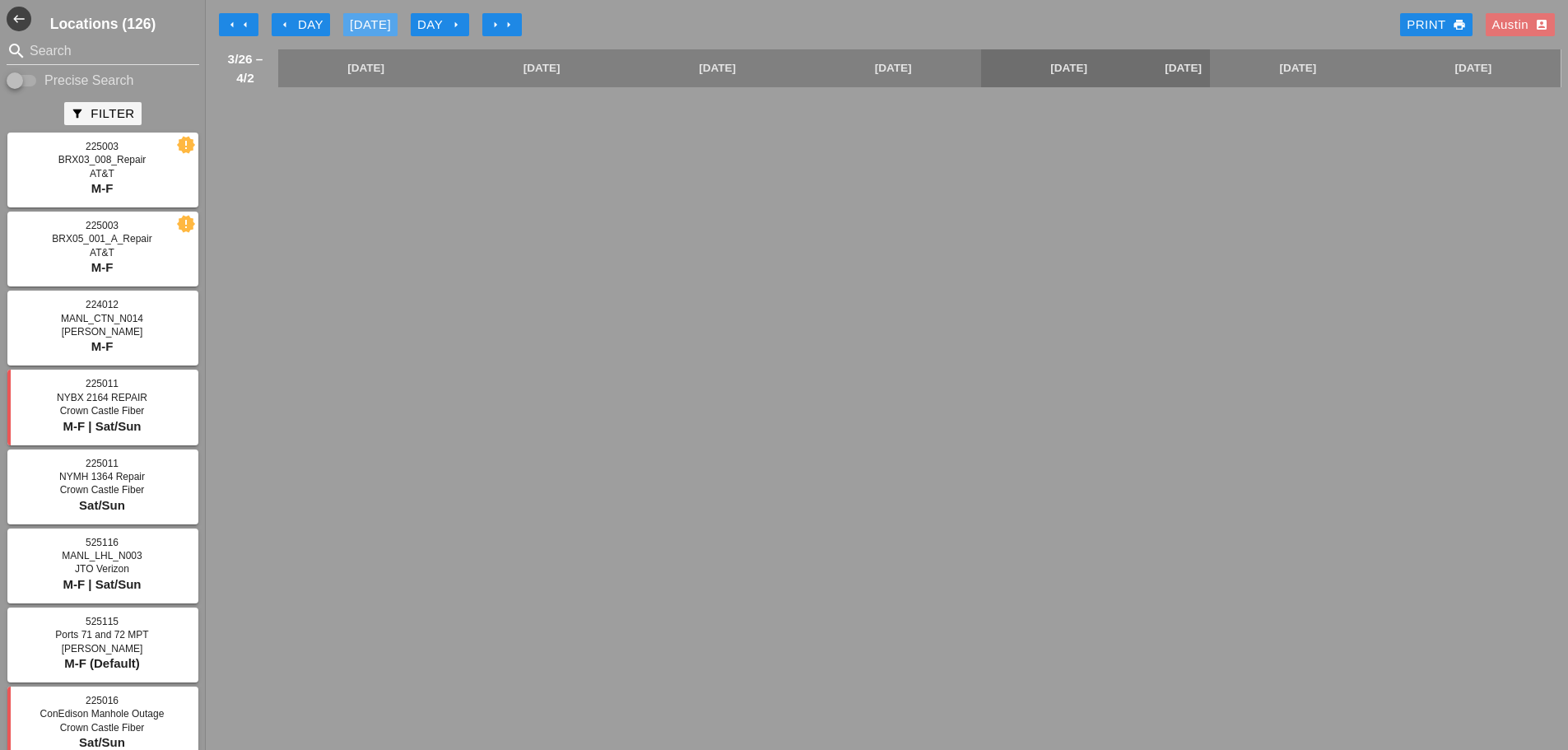
click at [355, 18] on div "[DATE]" at bounding box center [370, 25] width 41 height 19
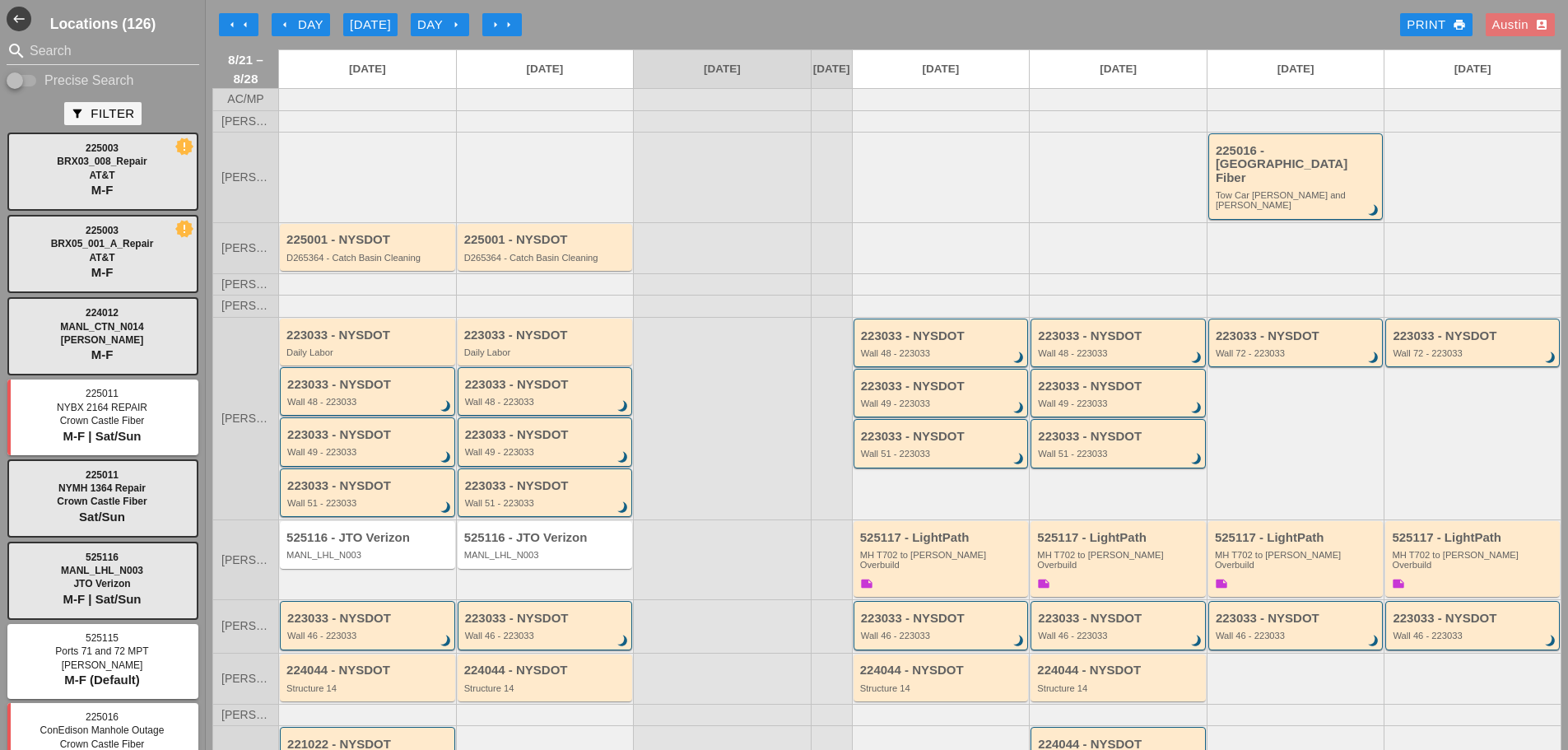
click at [676, 18] on div "arrow_left arrow_left arrow_left Day [DATE] Day arrow_right arrow_right arrow_r…" at bounding box center [887, 24] width 1349 height 33
click at [806, 10] on div "arrow_left arrow_left arrow_left Day [DATE] Day arrow_right arrow_right arrow_r…" at bounding box center [887, 24] width 1349 height 33
